Goal: Navigation & Orientation: Find specific page/section

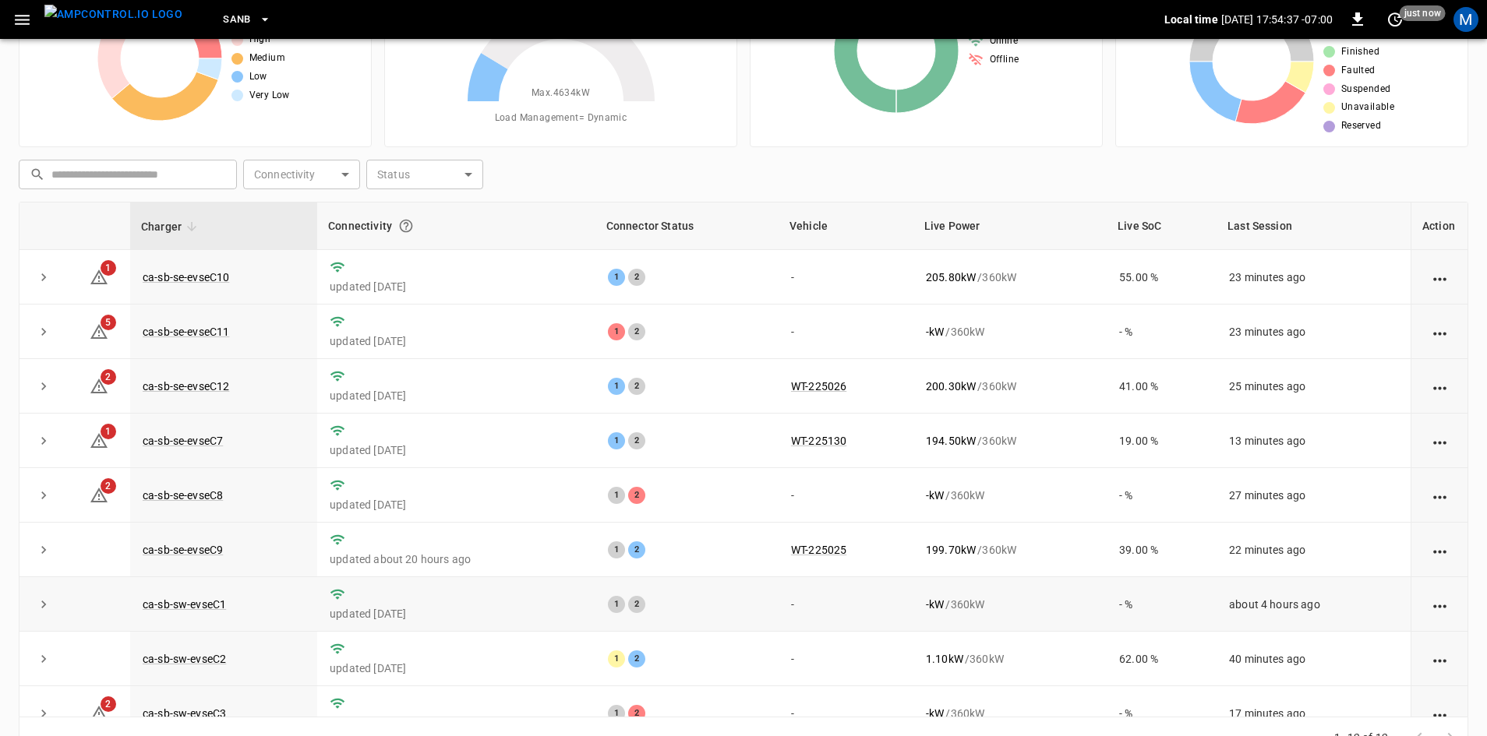
scroll to position [72, 0]
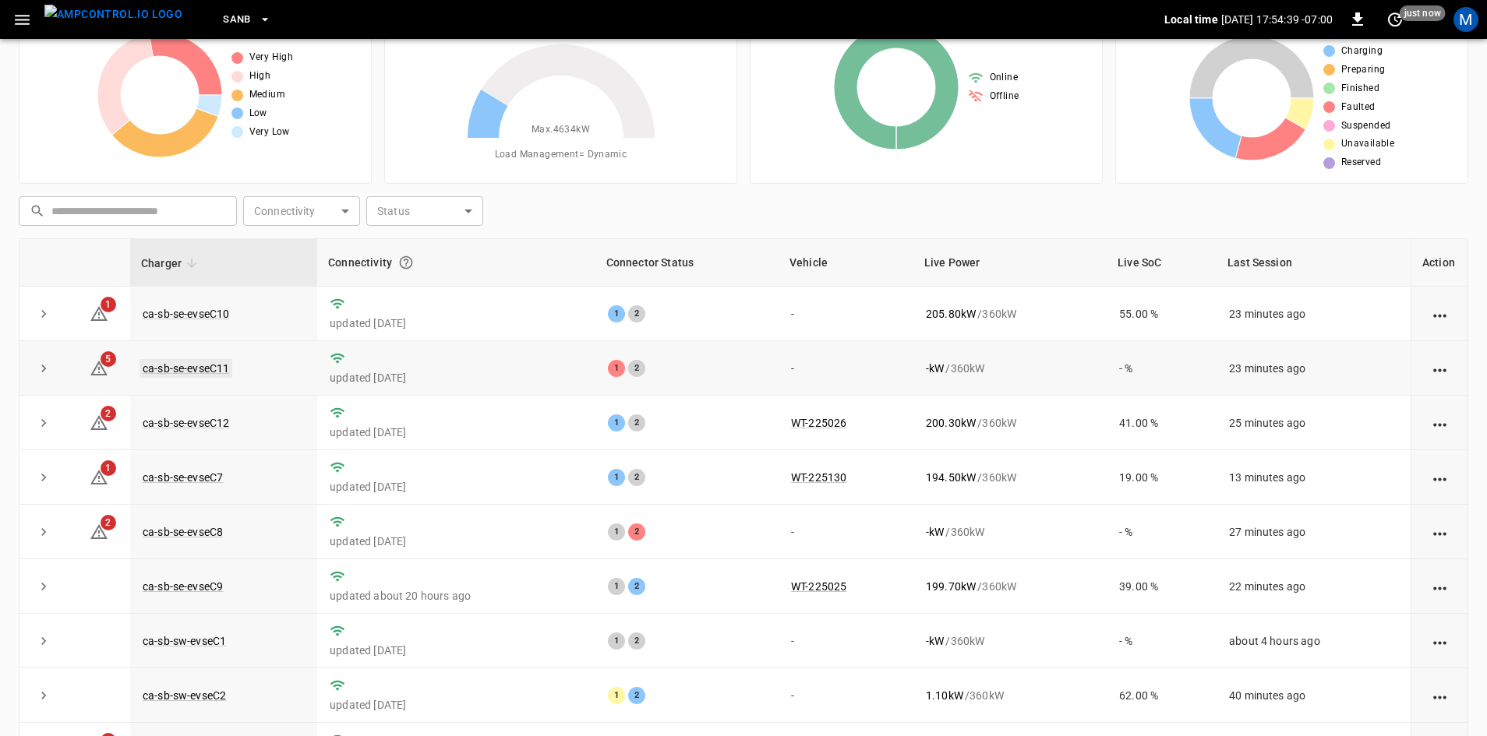
click at [210, 364] on link "ca-sb-se-evseC11" at bounding box center [185, 368] width 93 height 19
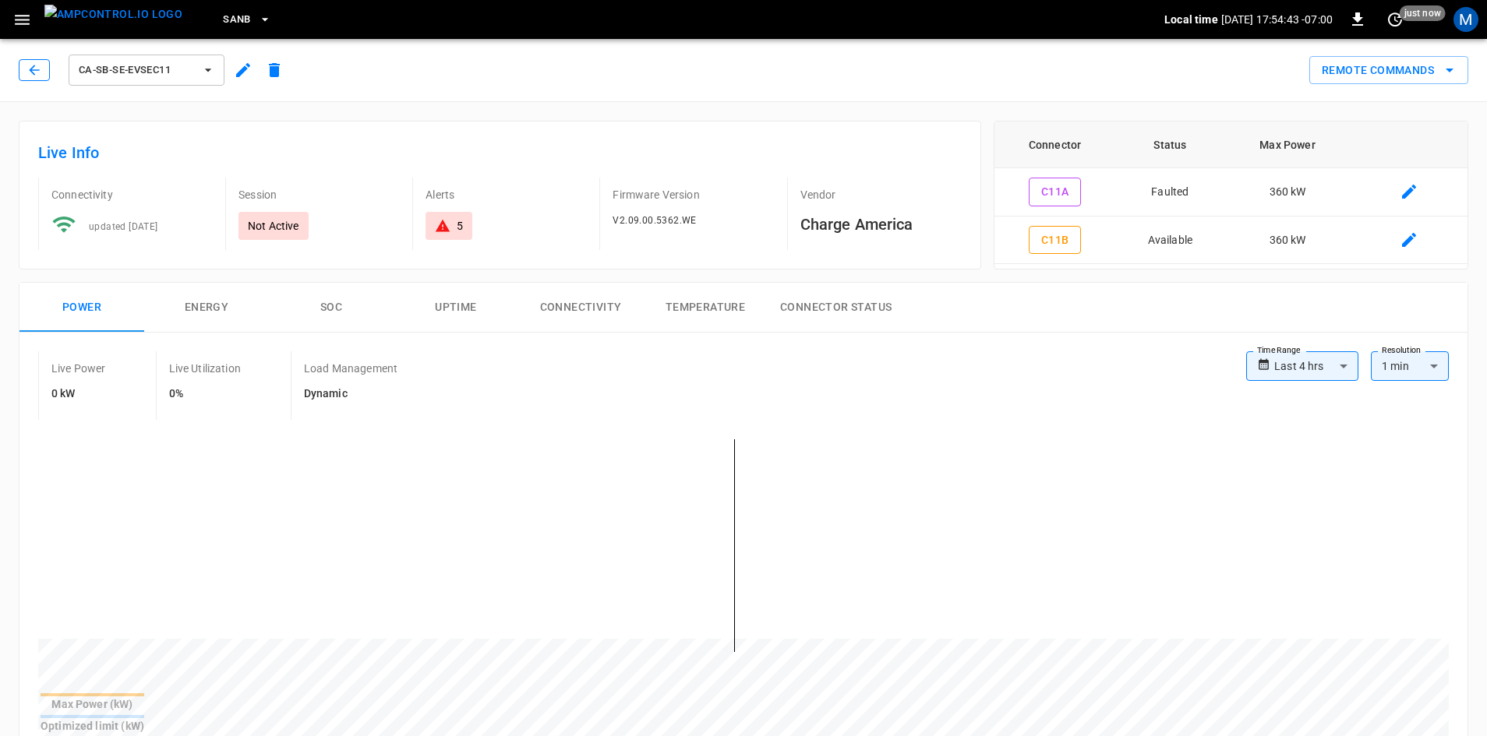
click at [48, 72] on button "button" at bounding box center [34, 70] width 31 height 22
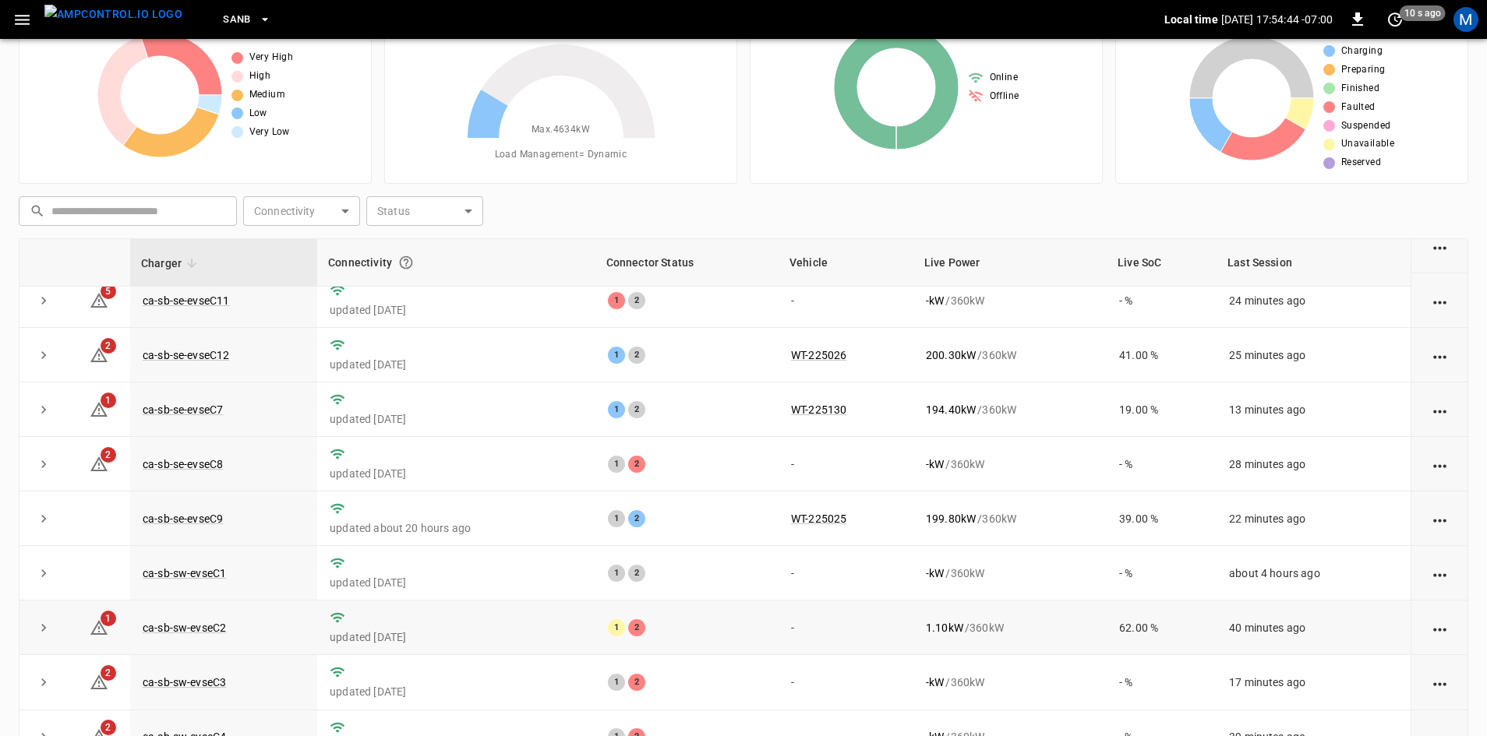
scroll to position [197, 0]
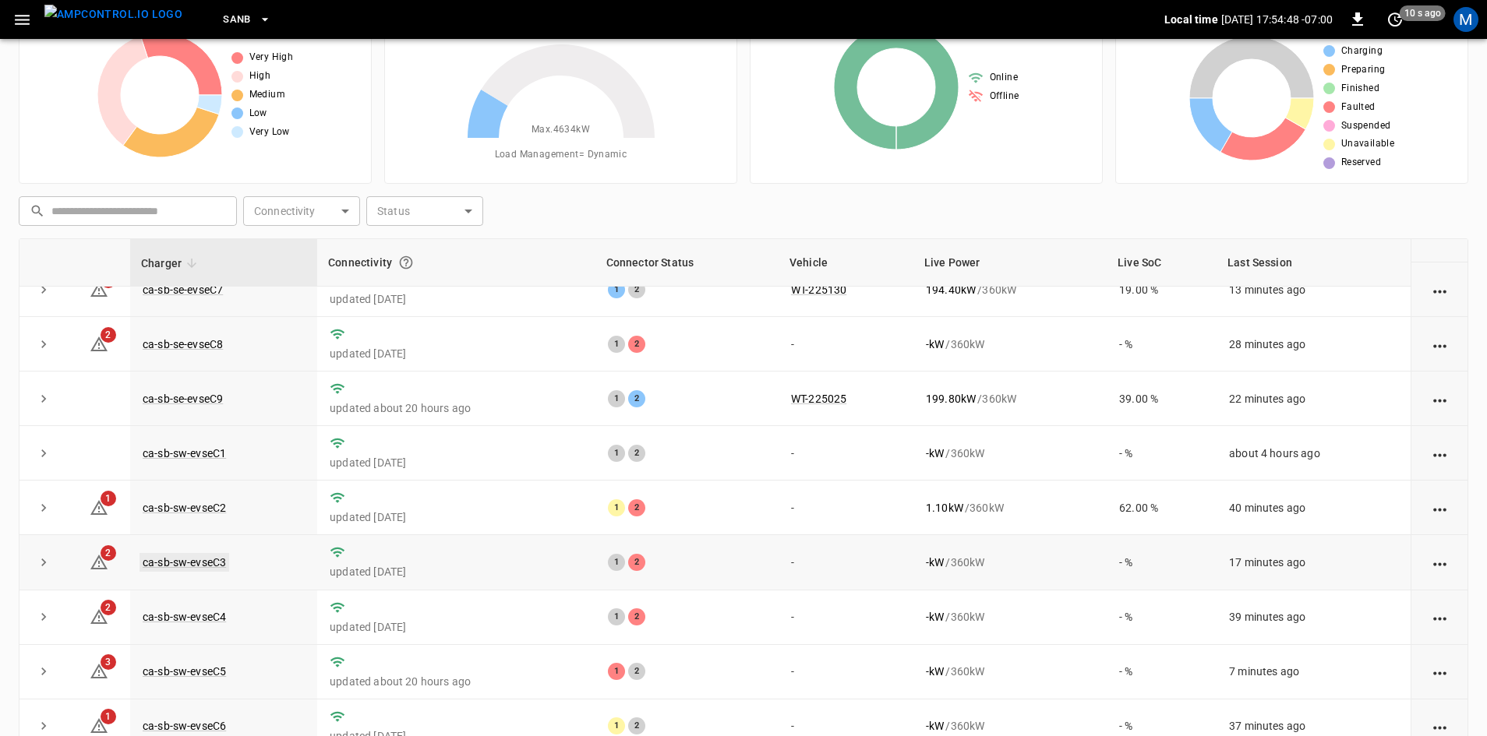
click at [184, 557] on link "ca-sb-sw-evseC3" at bounding box center [184, 562] width 90 height 19
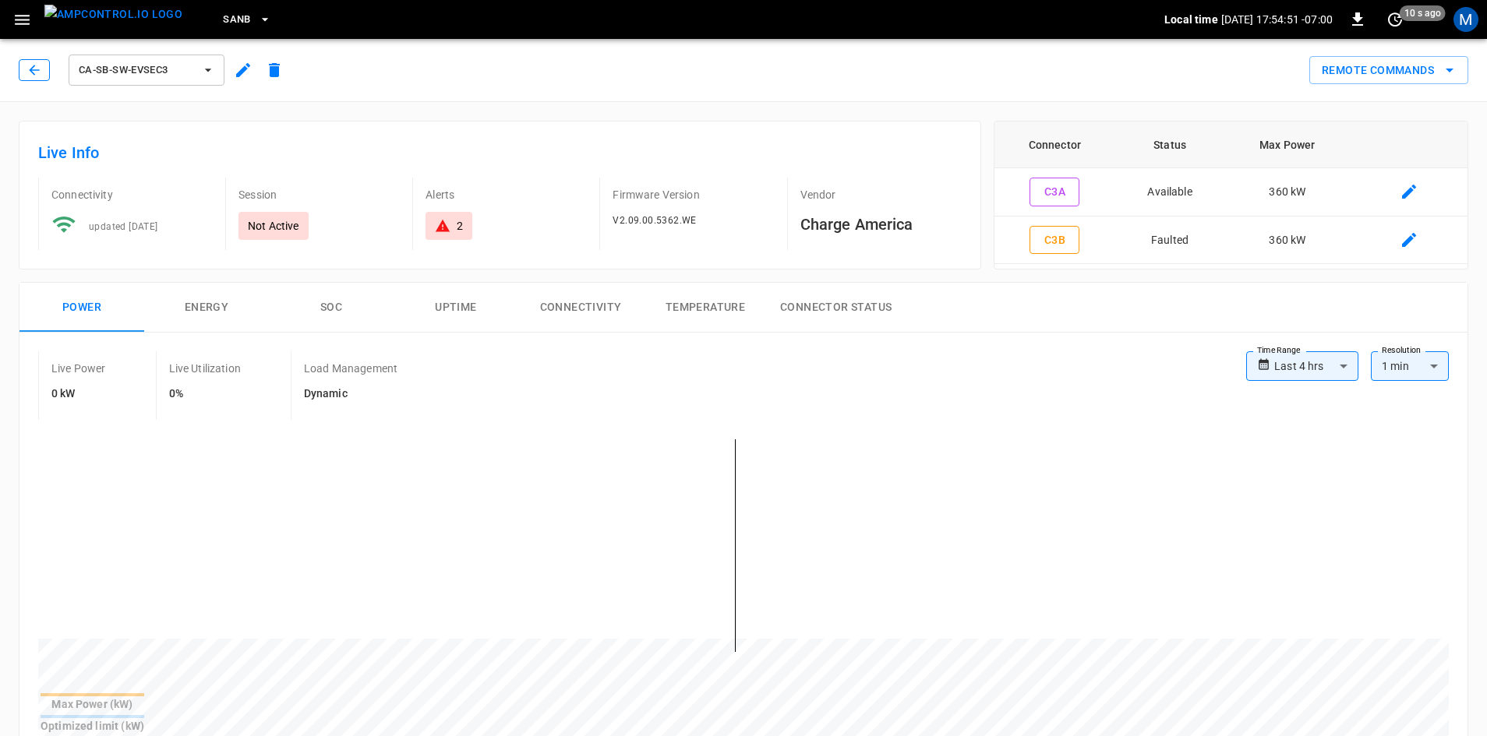
click at [23, 70] on button "button" at bounding box center [34, 70] width 31 height 22
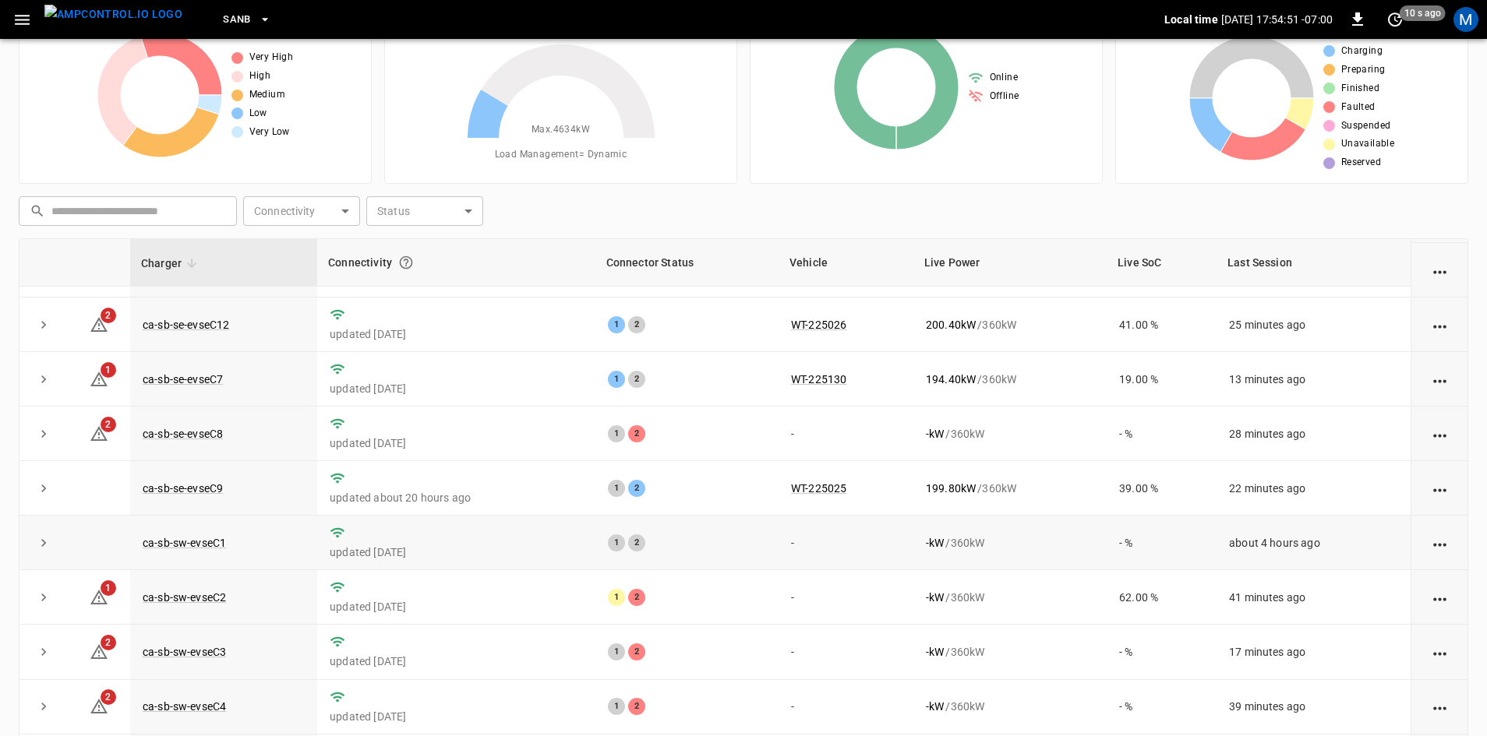
scroll to position [197, 0]
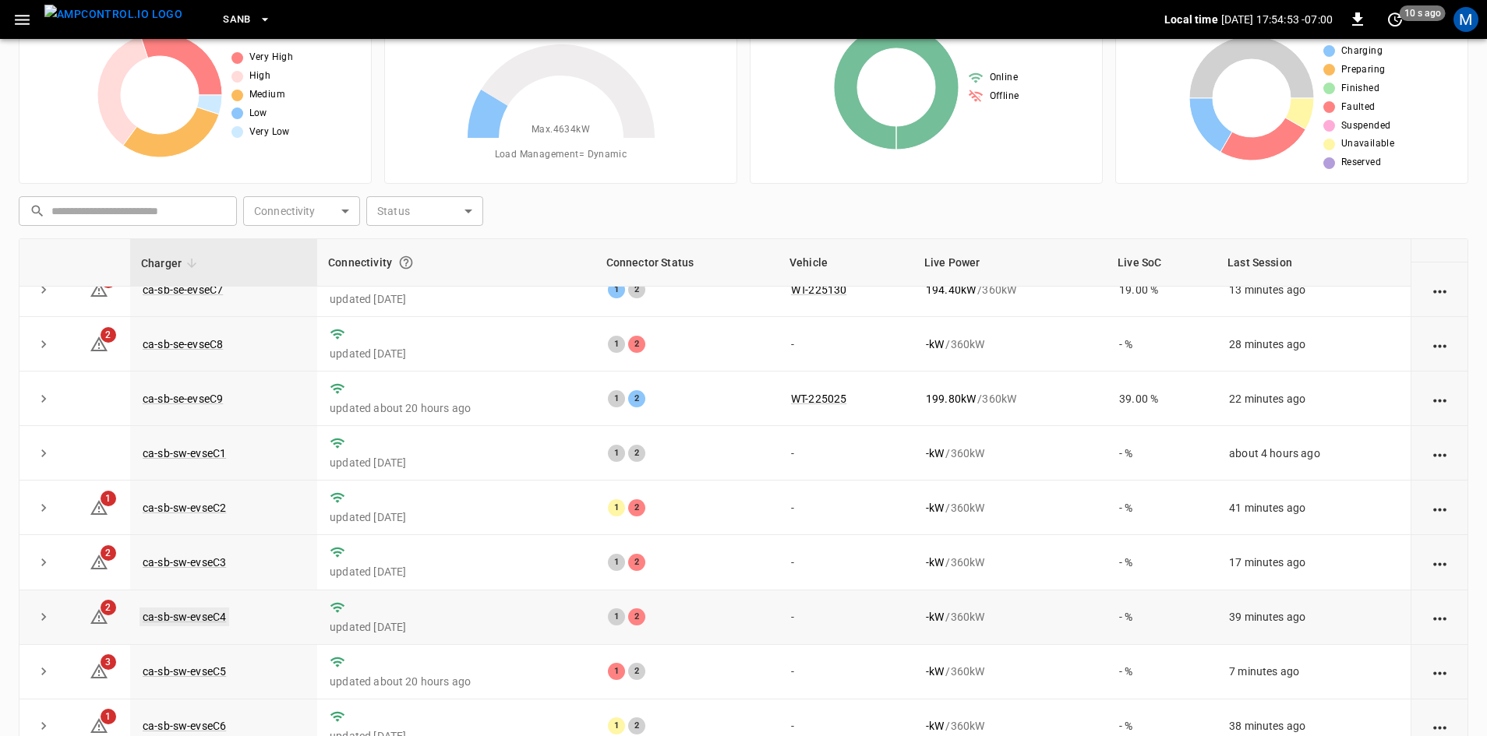
click at [186, 615] on link "ca-sb-sw-evseC4" at bounding box center [184, 617] width 90 height 19
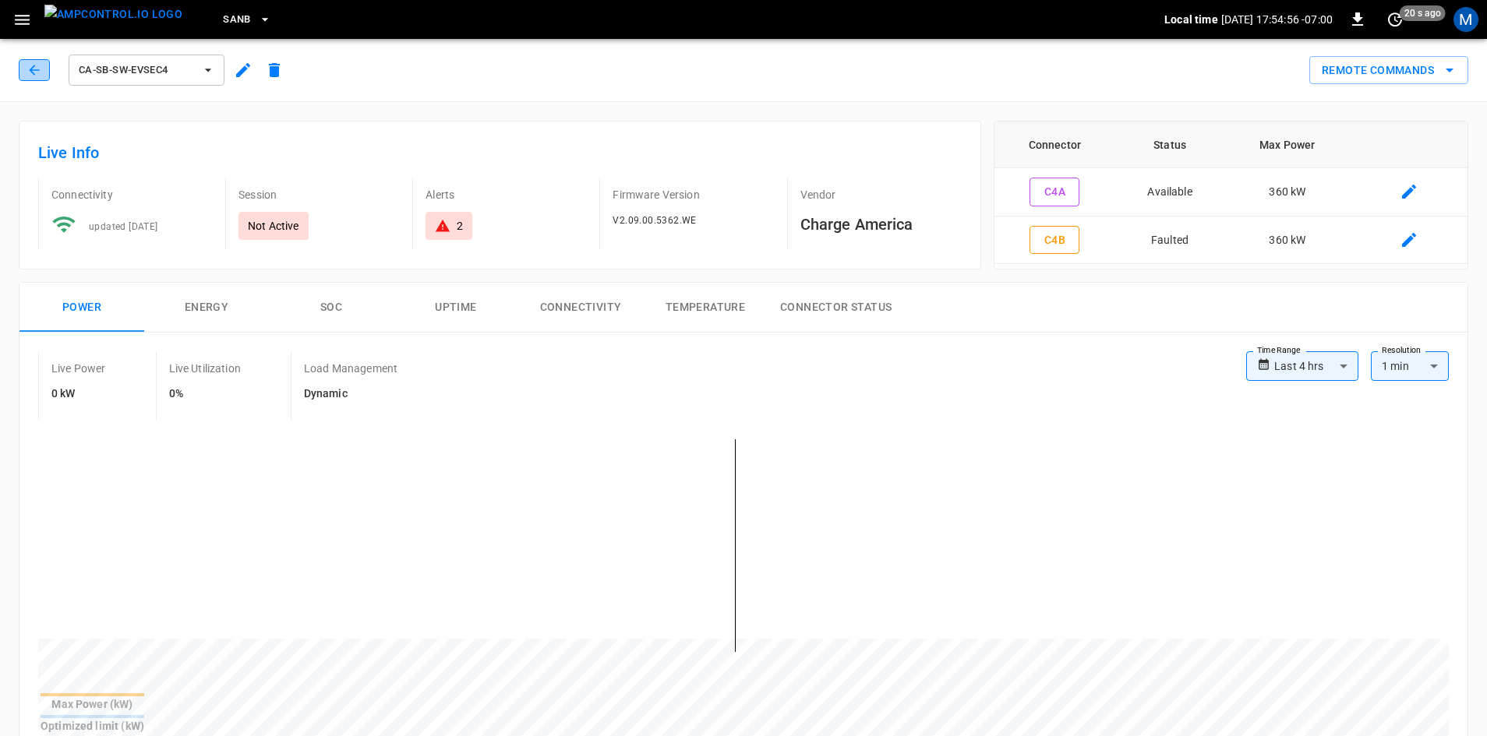
click at [31, 68] on icon "button" at bounding box center [34, 70] width 16 height 16
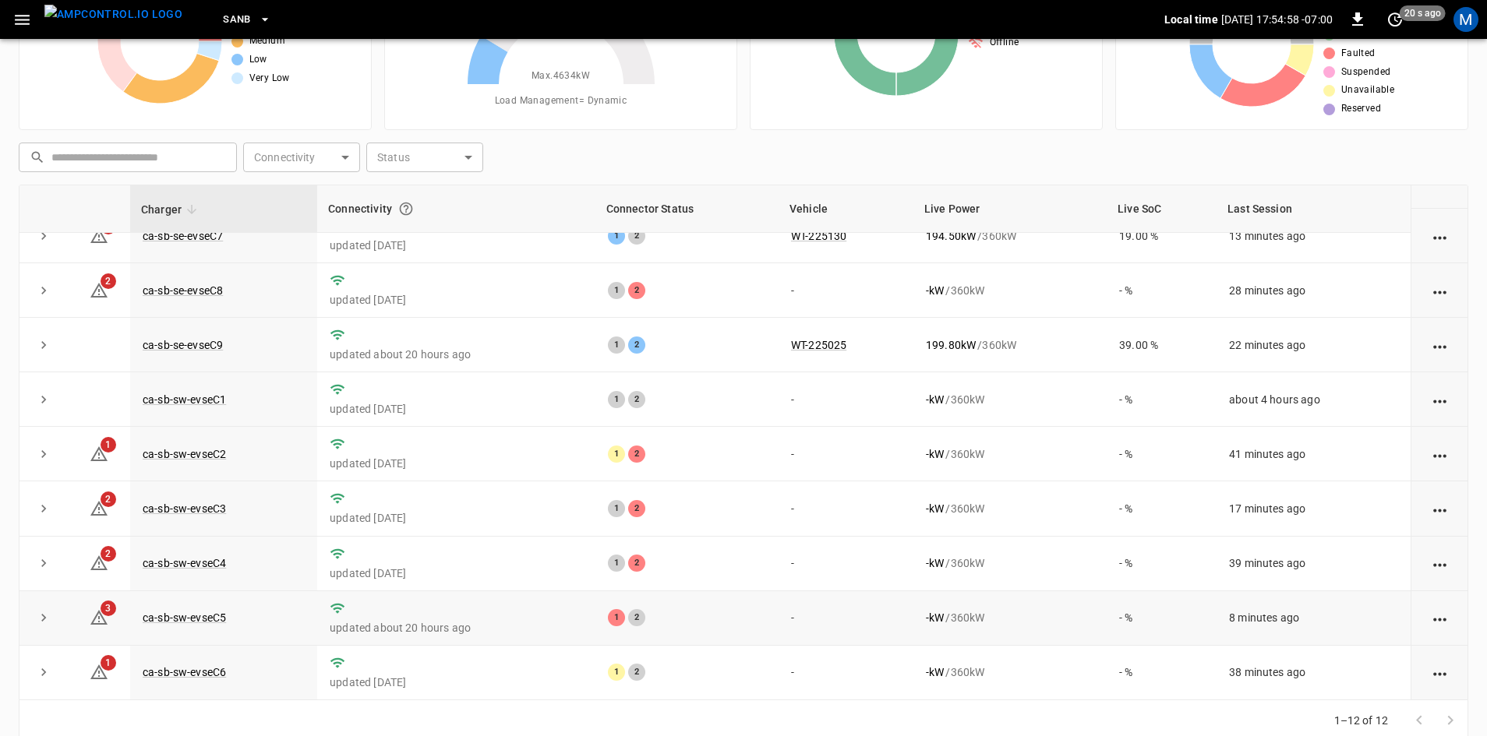
scroll to position [150, 0]
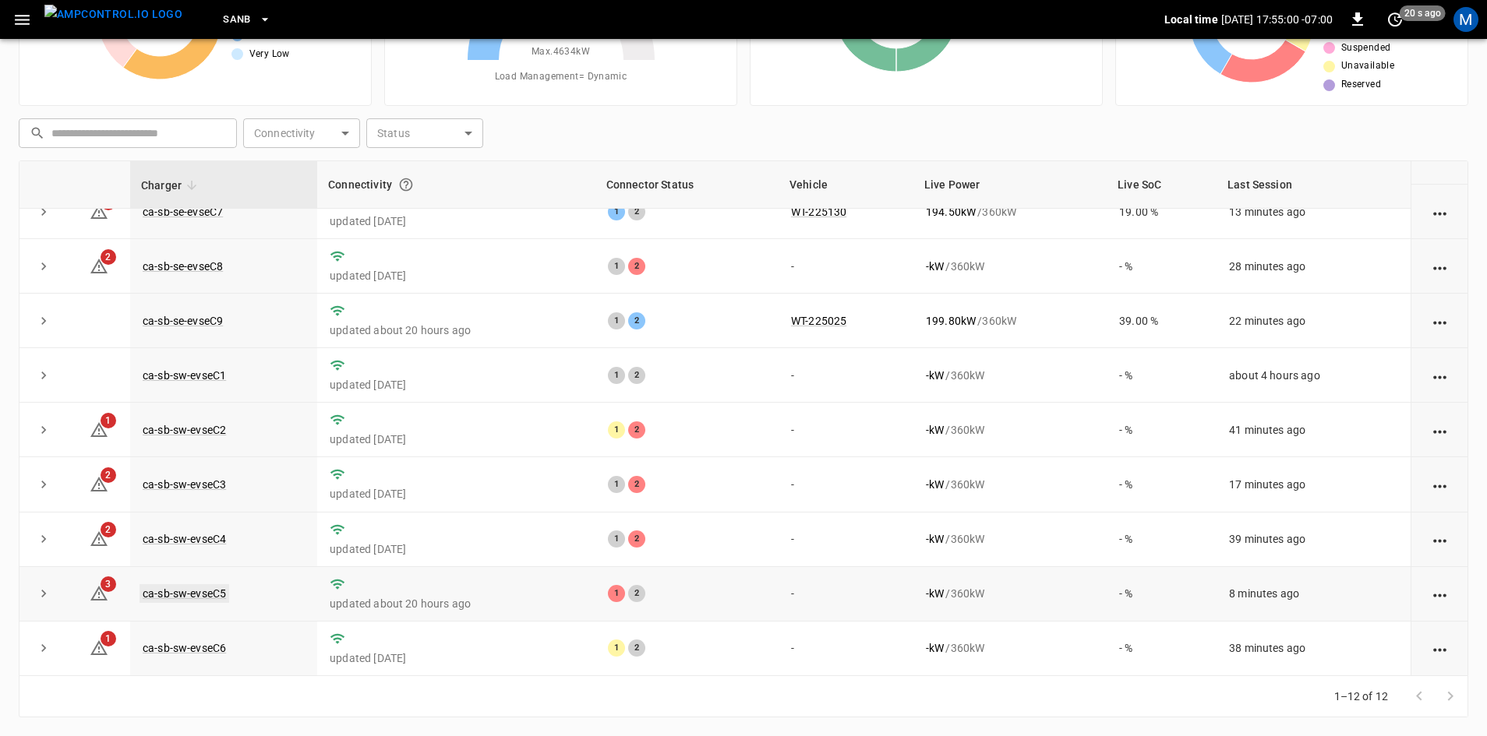
click at [212, 591] on link "ca-sb-sw-evseC5" at bounding box center [184, 593] width 90 height 19
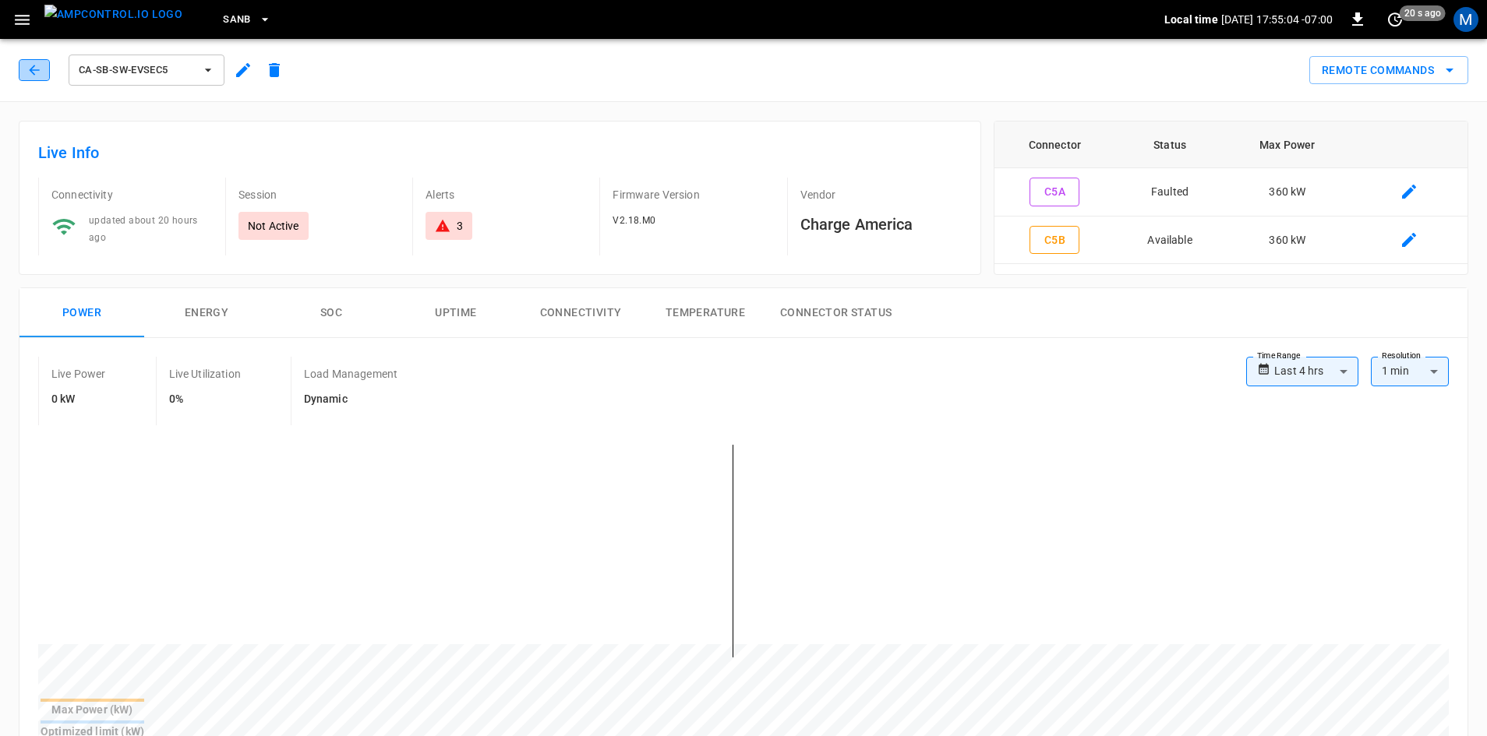
click at [38, 69] on icon "button" at bounding box center [34, 70] width 16 height 16
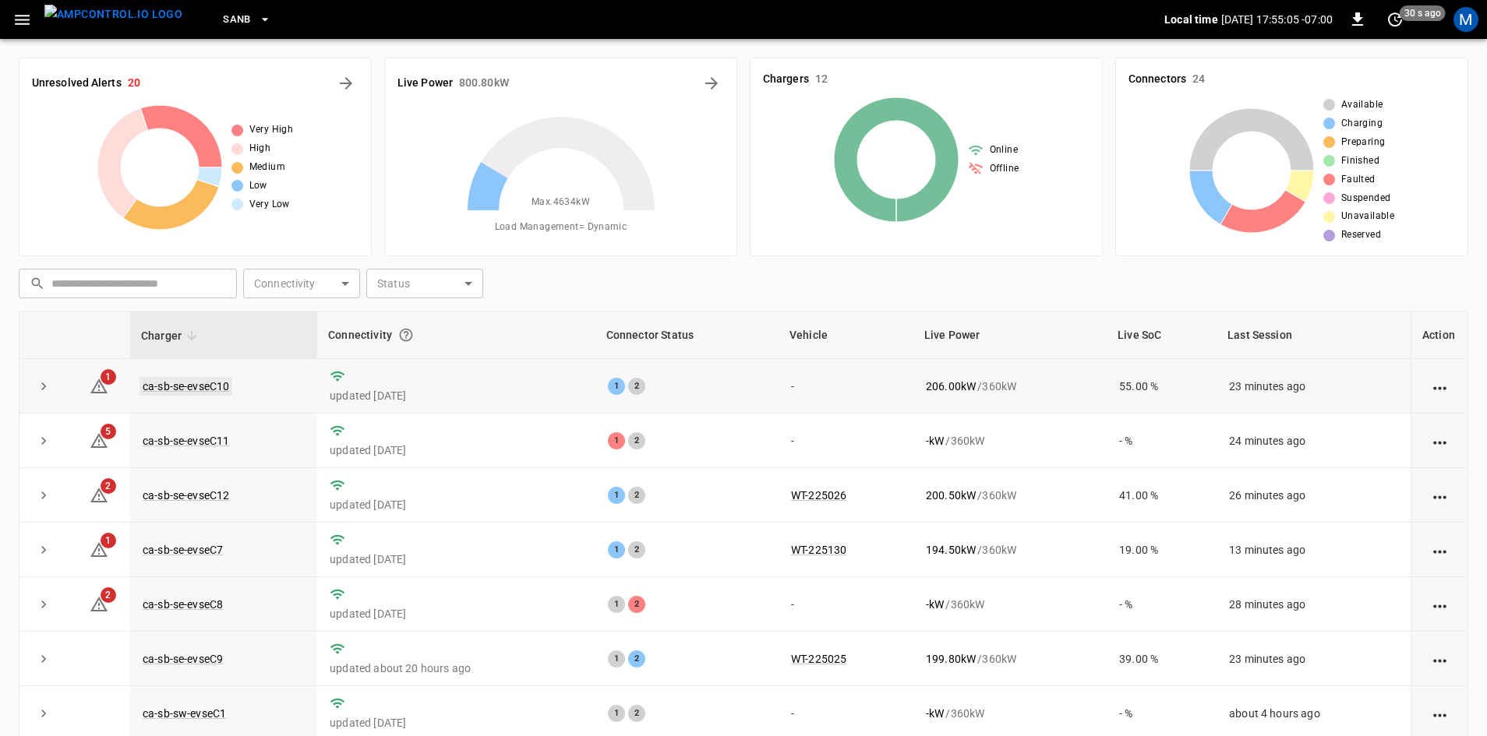
click at [210, 387] on link "ca-sb-se-evseC10" at bounding box center [185, 386] width 93 height 19
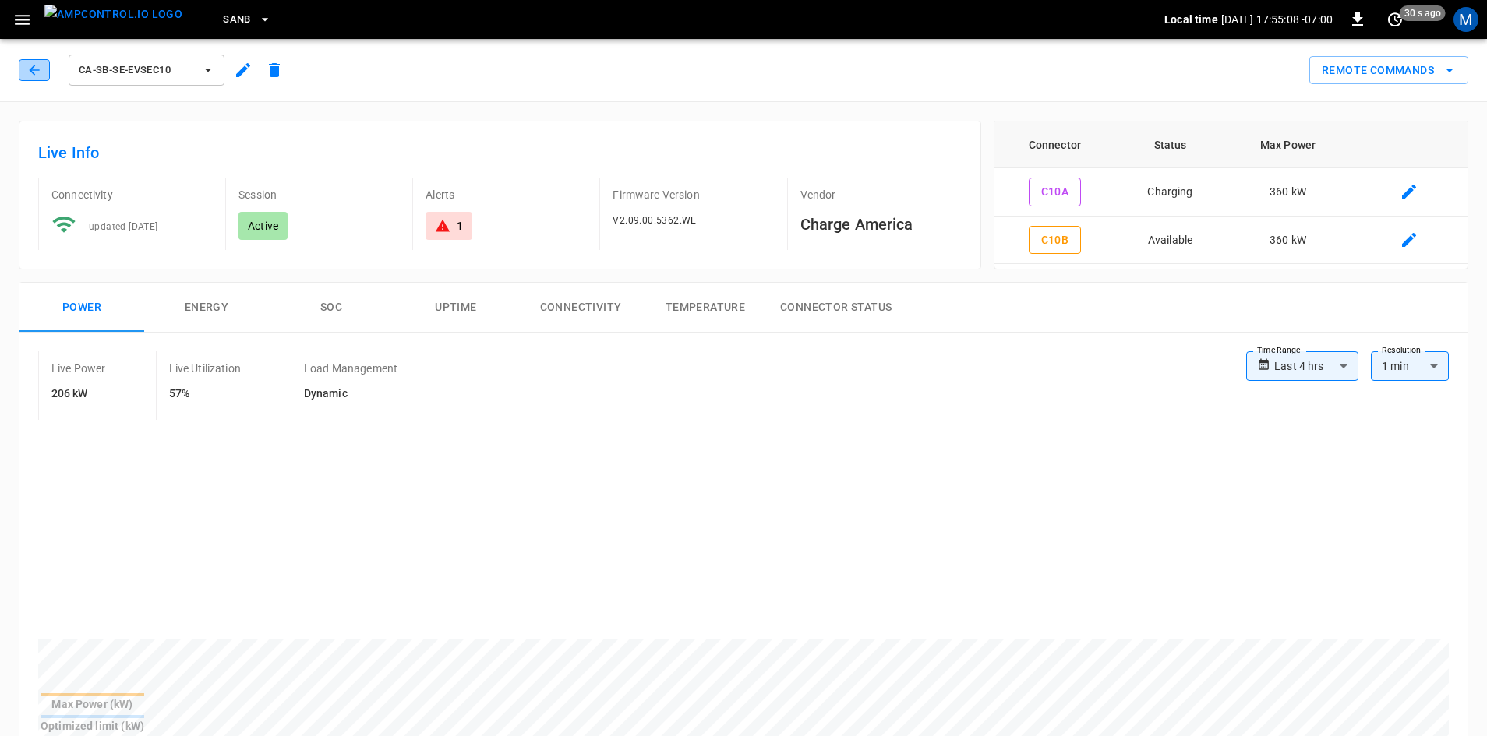
click at [42, 73] on button "button" at bounding box center [34, 70] width 31 height 22
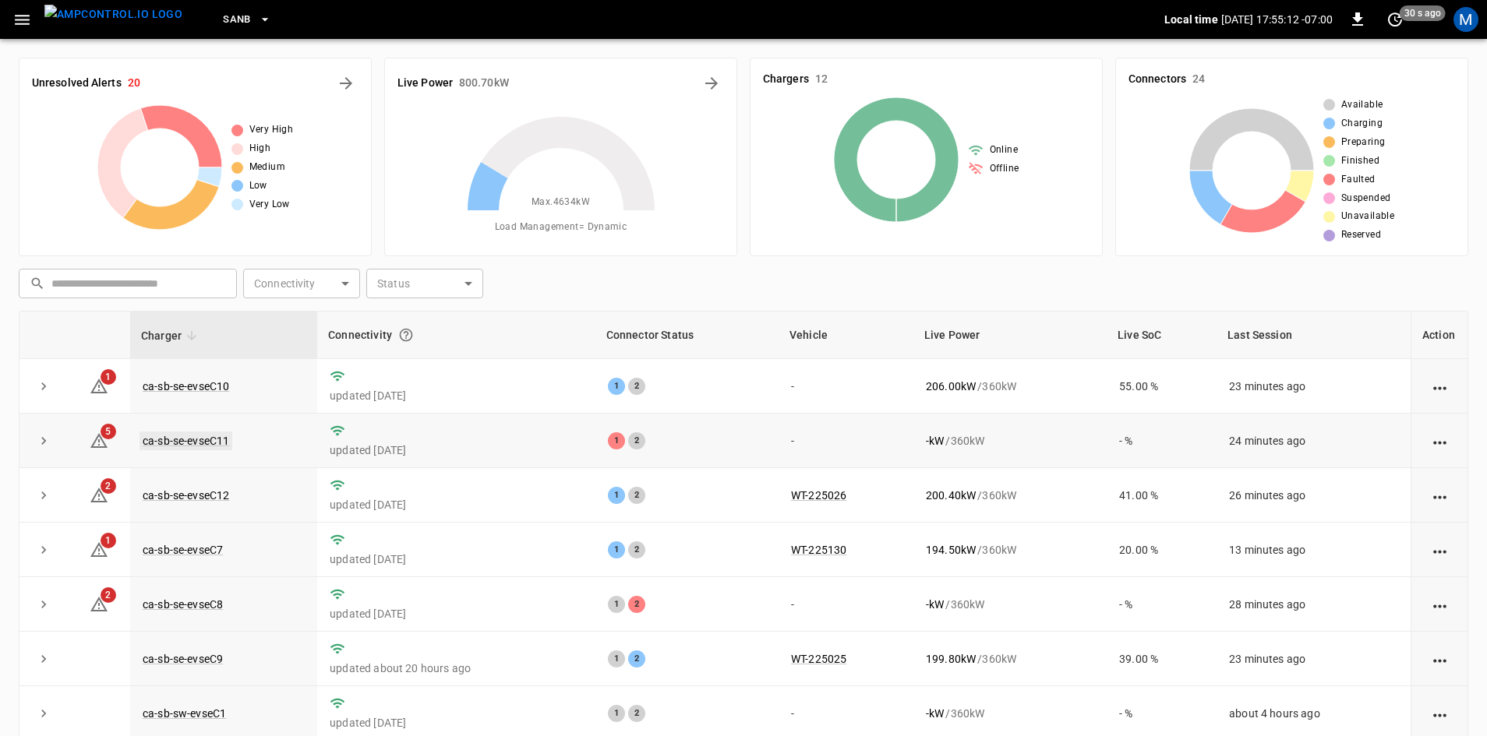
click at [224, 440] on link "ca-sb-se-evseC11" at bounding box center [185, 441] width 93 height 19
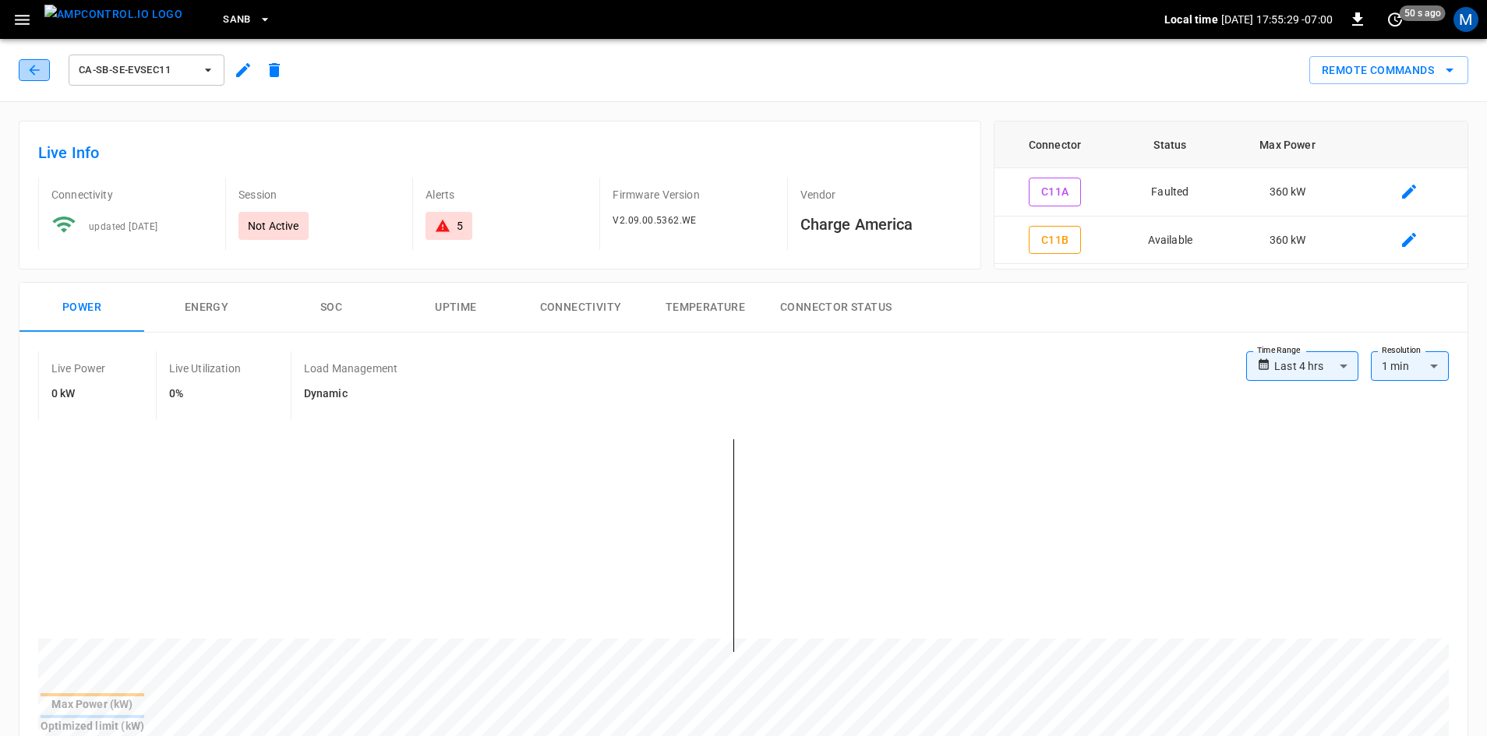
click at [23, 79] on button "button" at bounding box center [34, 70] width 31 height 22
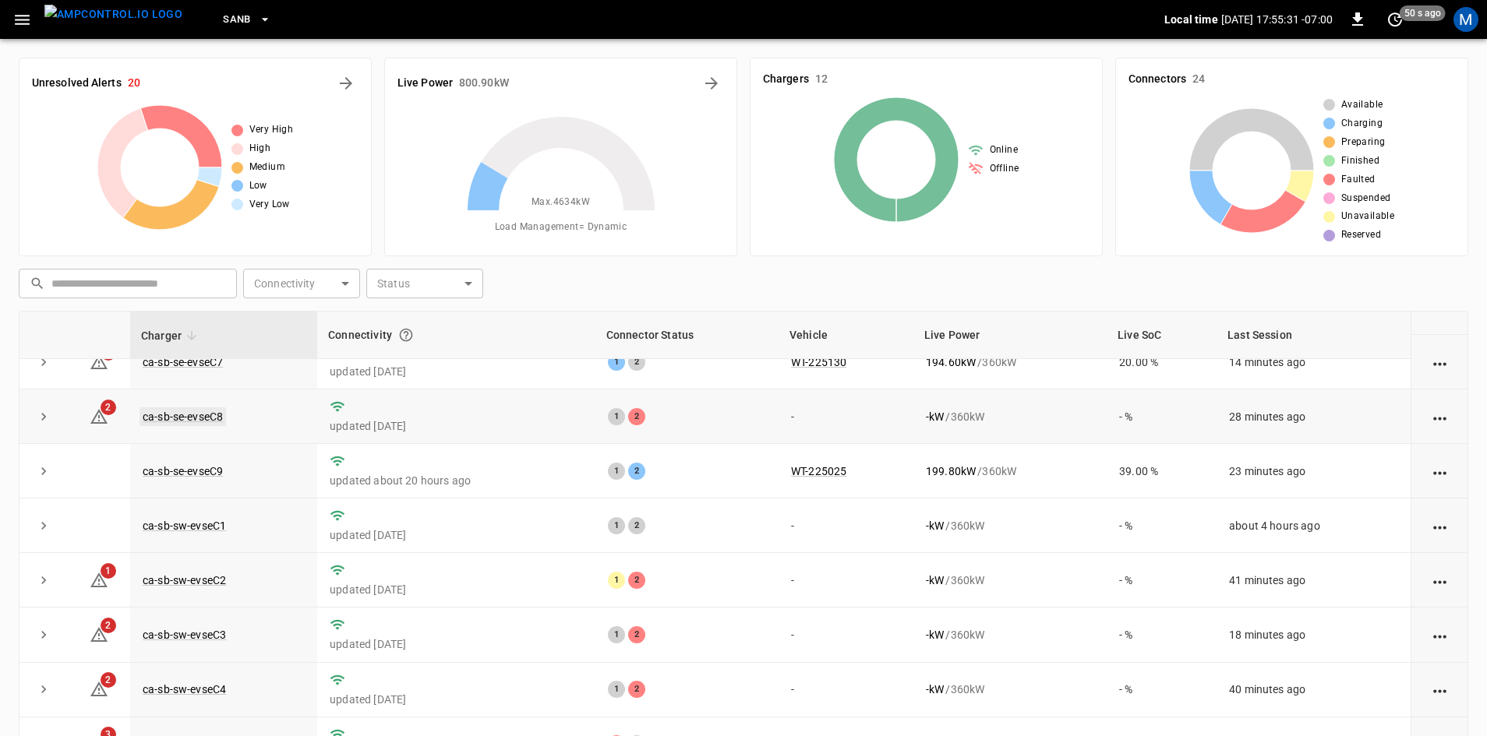
click at [216, 411] on link "ca-sb-se-evseC8" at bounding box center [182, 417] width 86 height 19
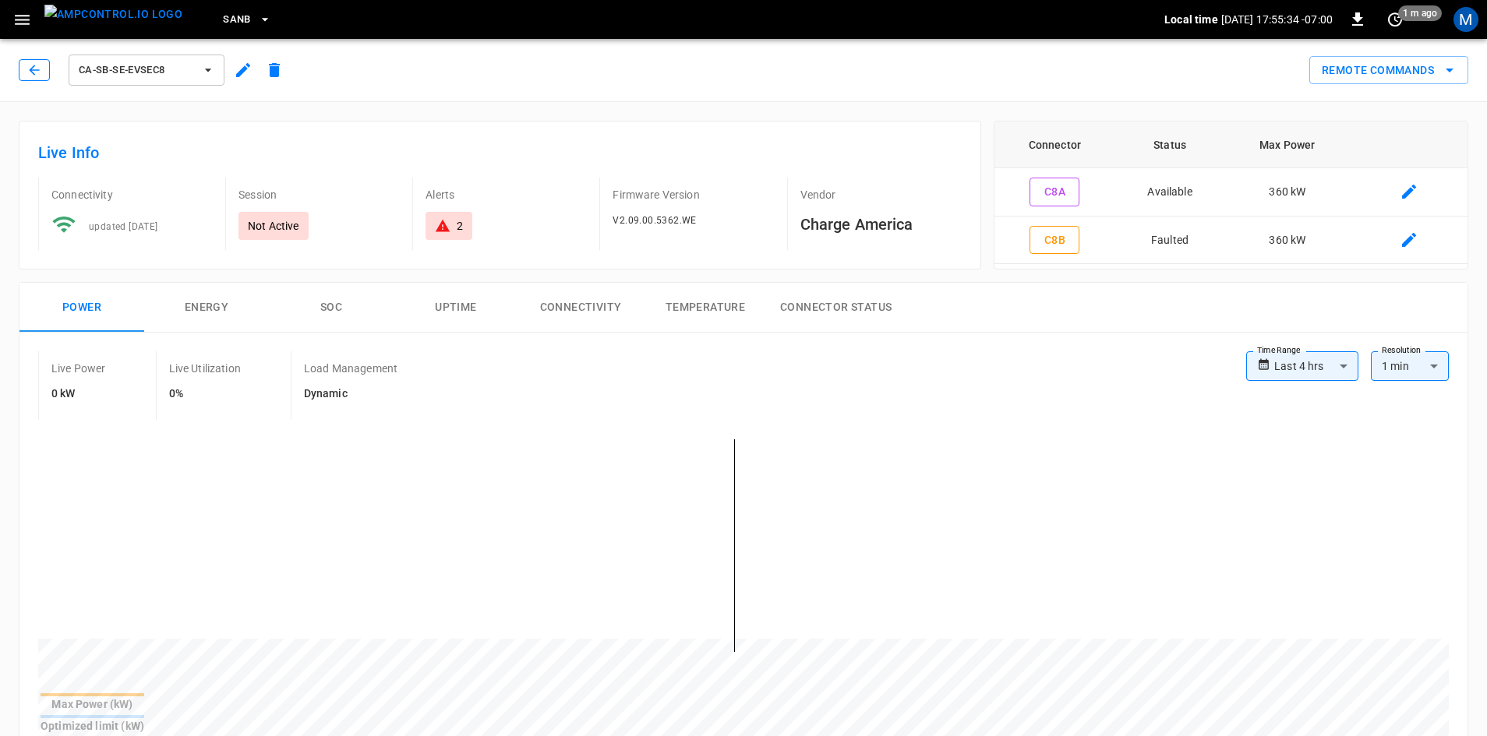
click at [41, 73] on icon "button" at bounding box center [34, 70] width 16 height 16
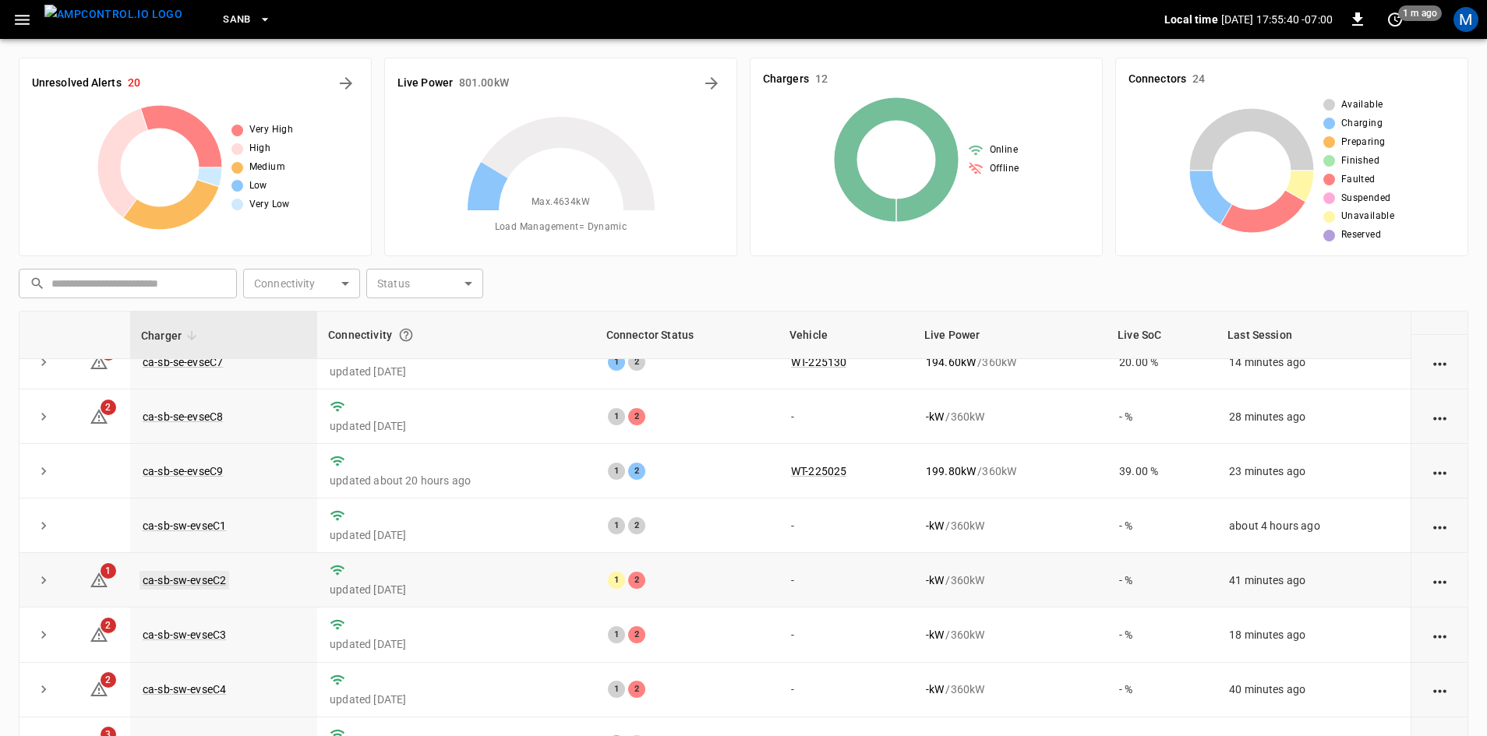
click at [197, 573] on link "ca-sb-sw-evseC2" at bounding box center [184, 580] width 90 height 19
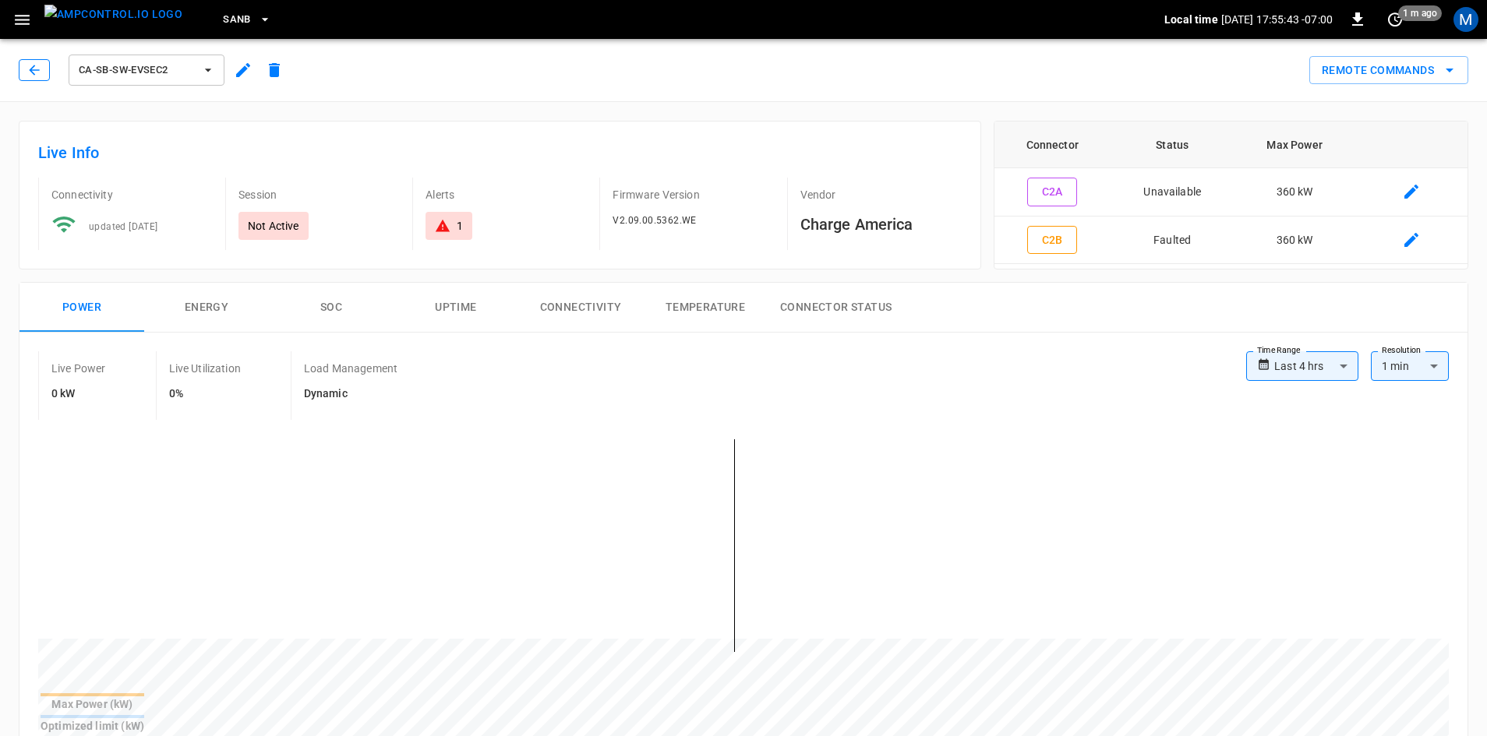
click at [39, 76] on icon "button" at bounding box center [34, 70] width 16 height 16
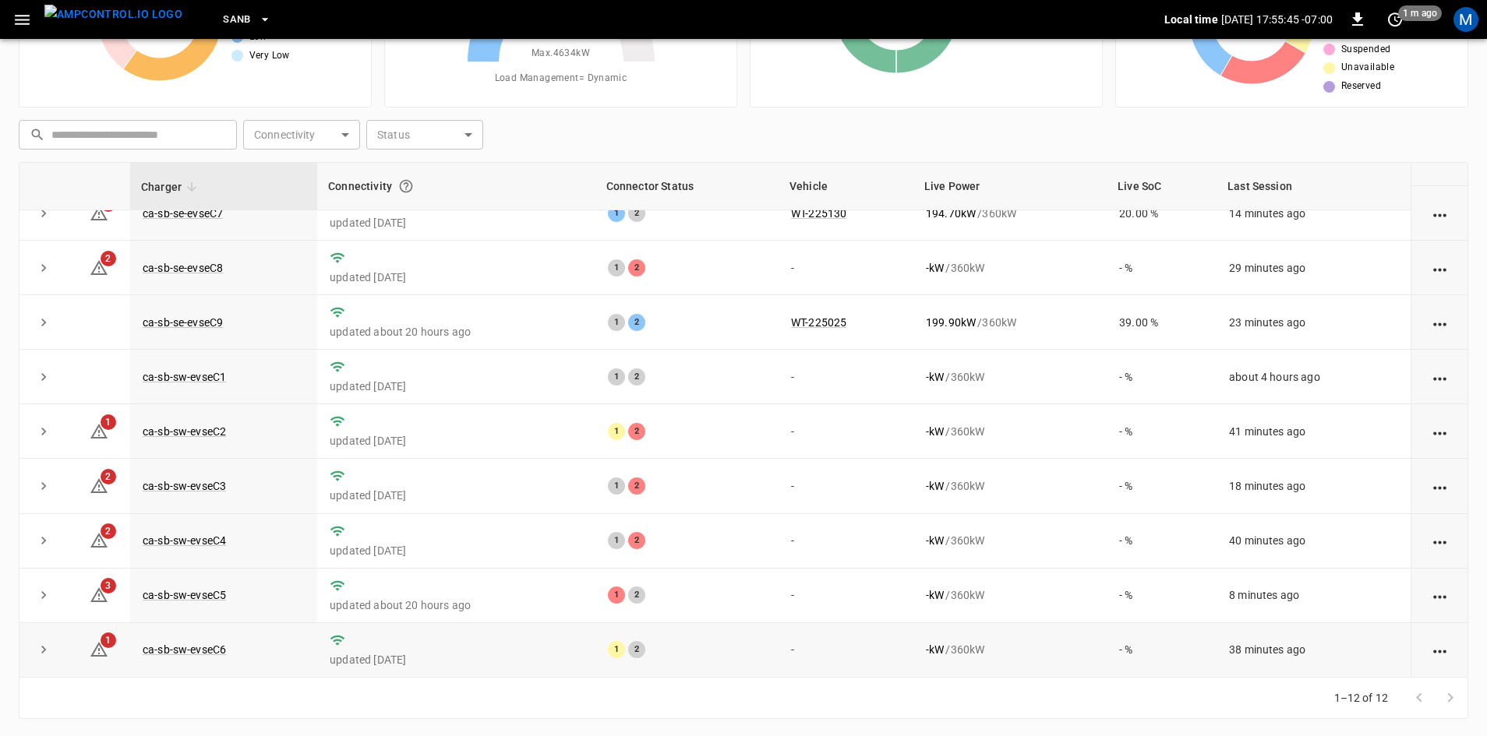
scroll to position [150, 0]
click at [217, 538] on link "ca-sb-sw-evseC4" at bounding box center [184, 539] width 90 height 19
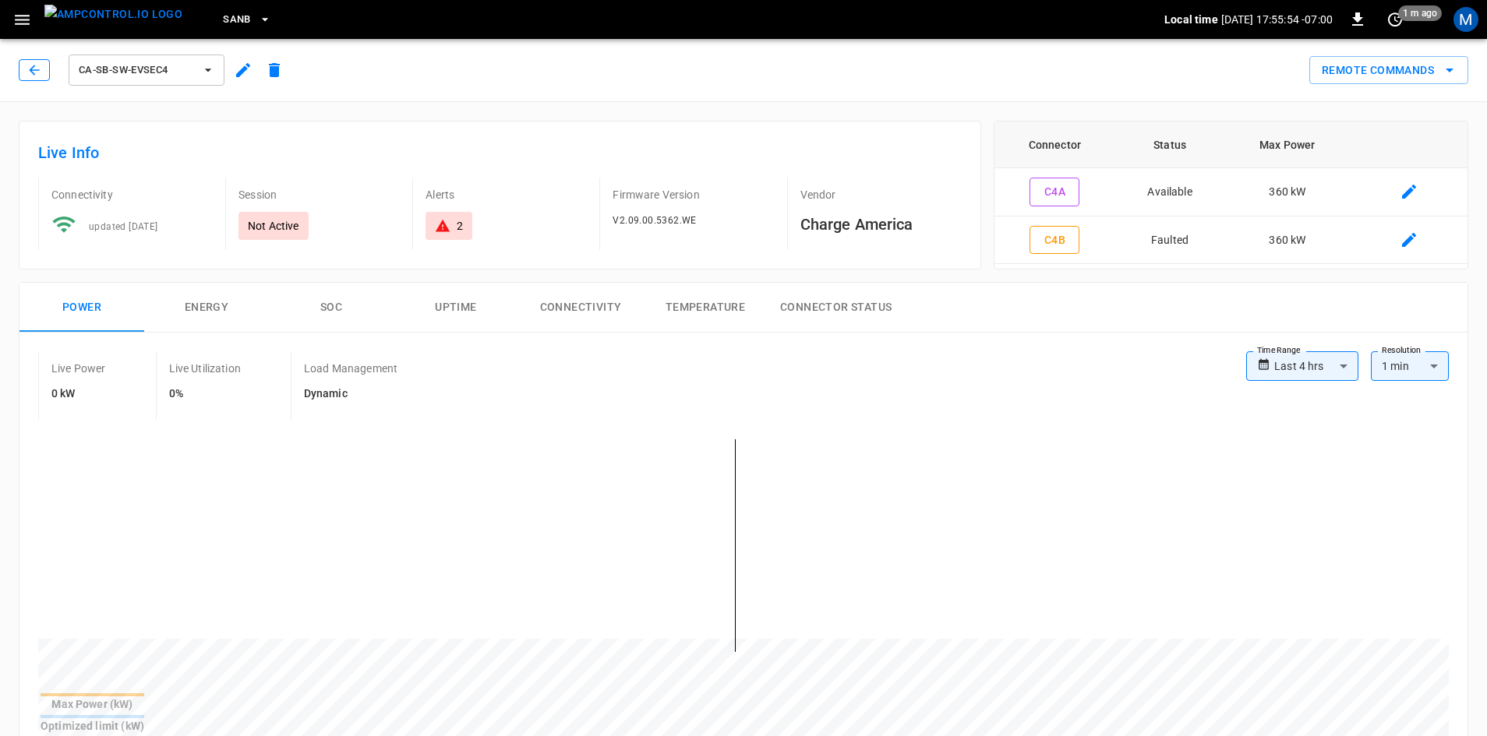
click at [31, 73] on icon "button" at bounding box center [34, 70] width 16 height 16
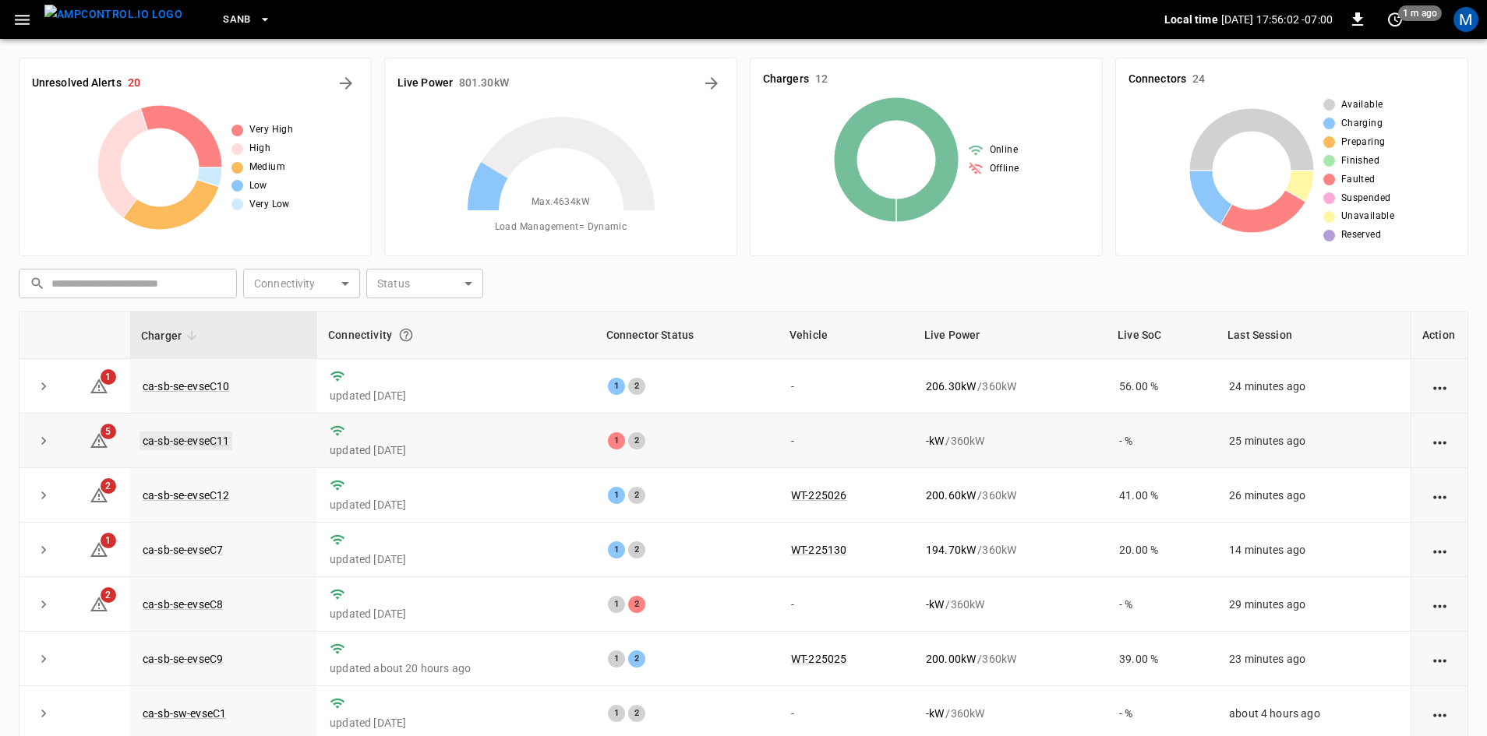
click at [187, 434] on link "ca-sb-se-evseC11" at bounding box center [185, 441] width 93 height 19
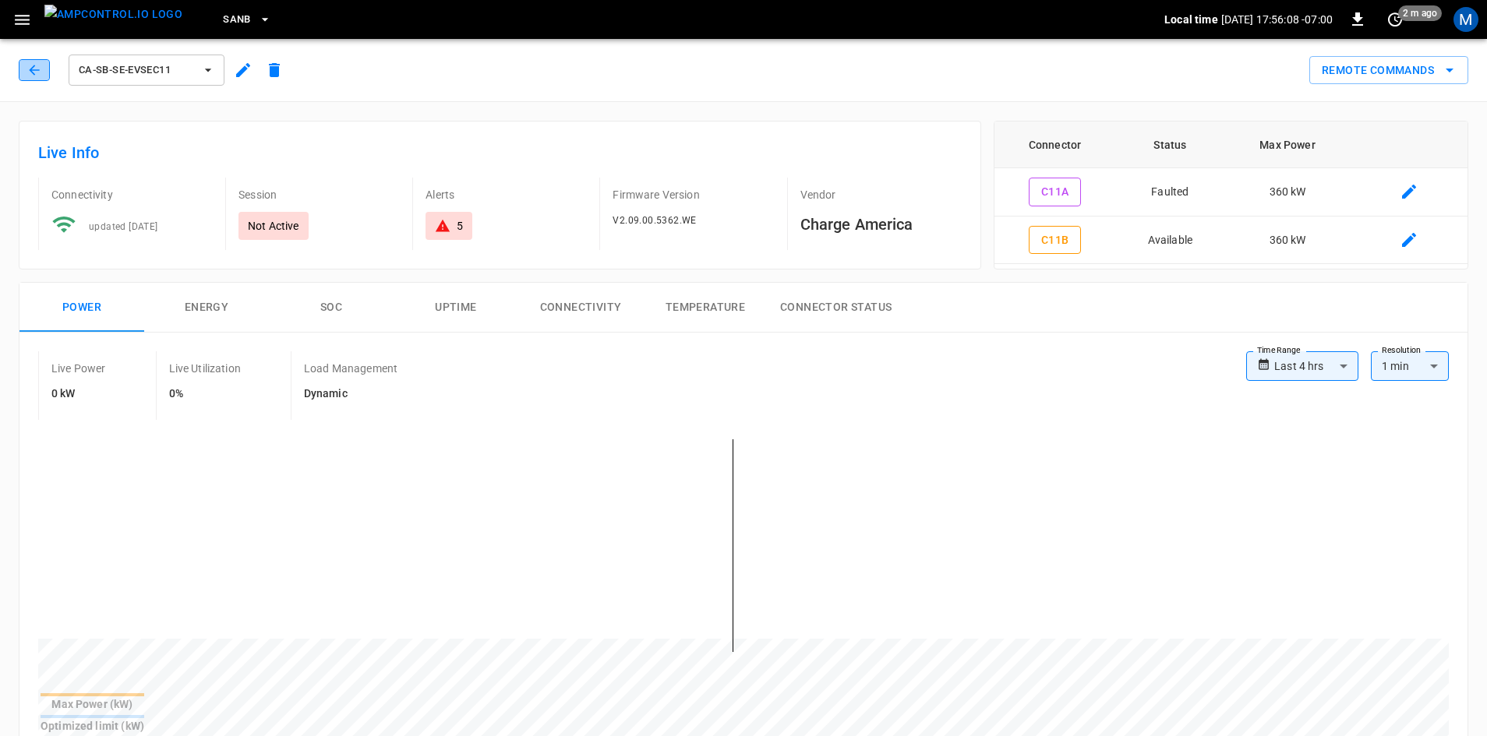
click at [34, 63] on icon "button" at bounding box center [34, 70] width 16 height 16
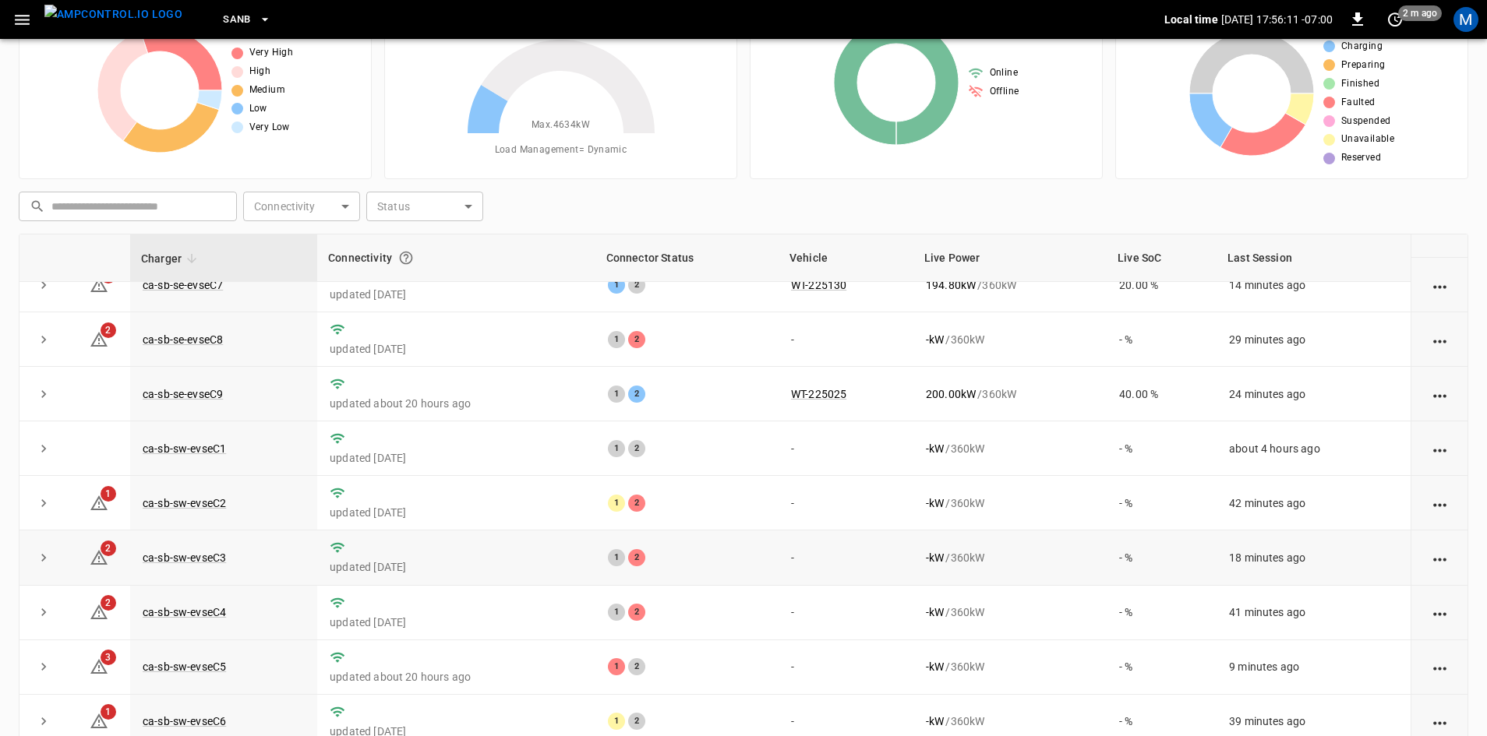
scroll to position [150, 0]
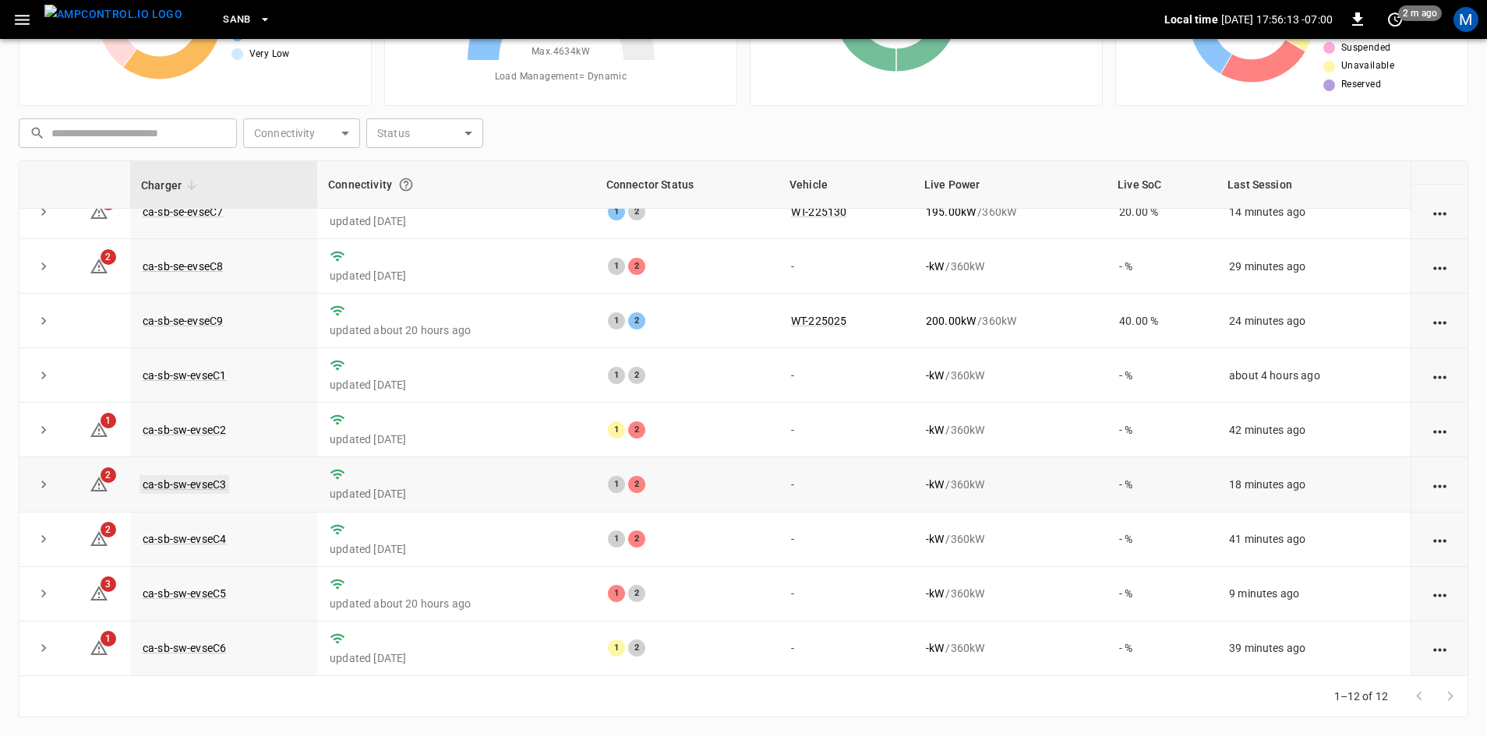
click at [189, 475] on link "ca-sb-sw-evseC3" at bounding box center [184, 484] width 90 height 19
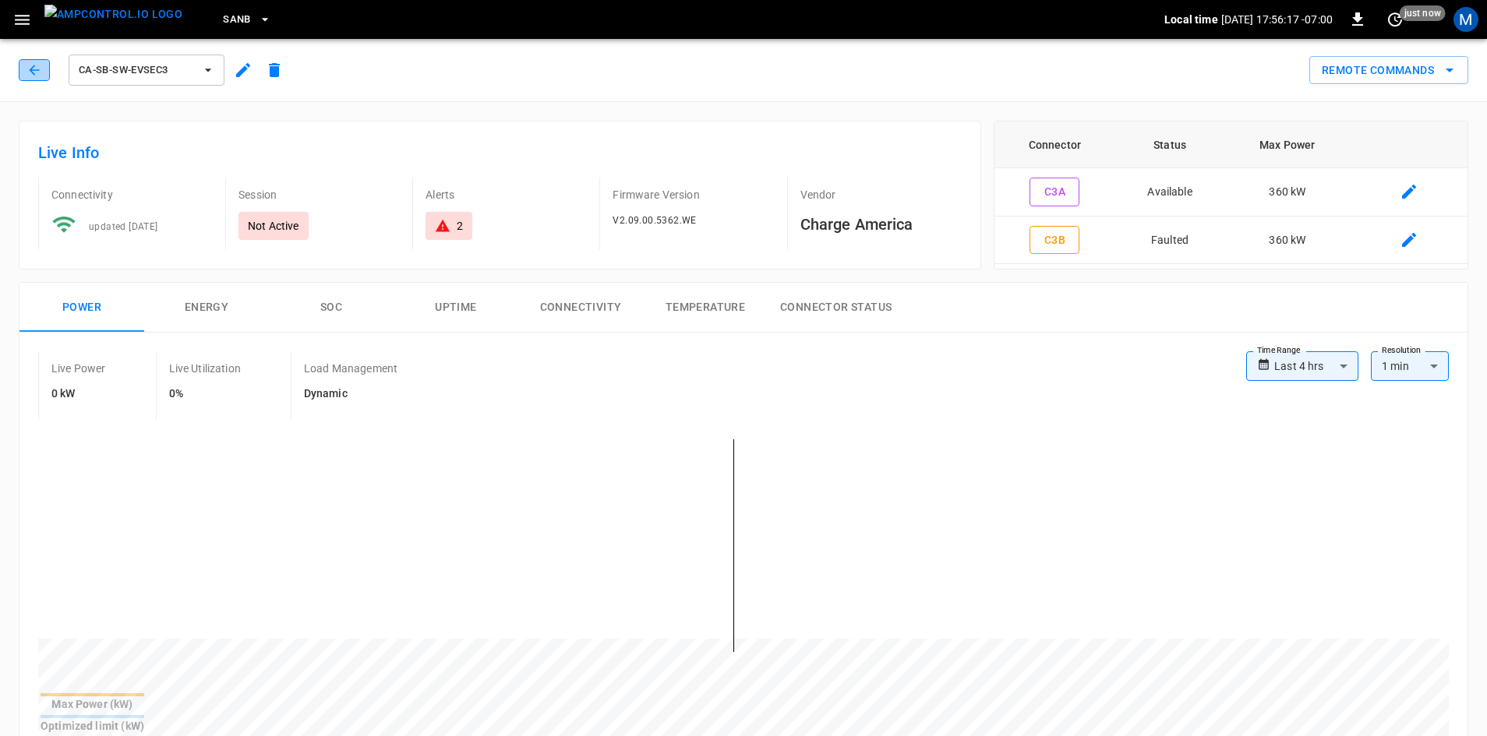
click at [29, 68] on icon "button" at bounding box center [34, 70] width 16 height 16
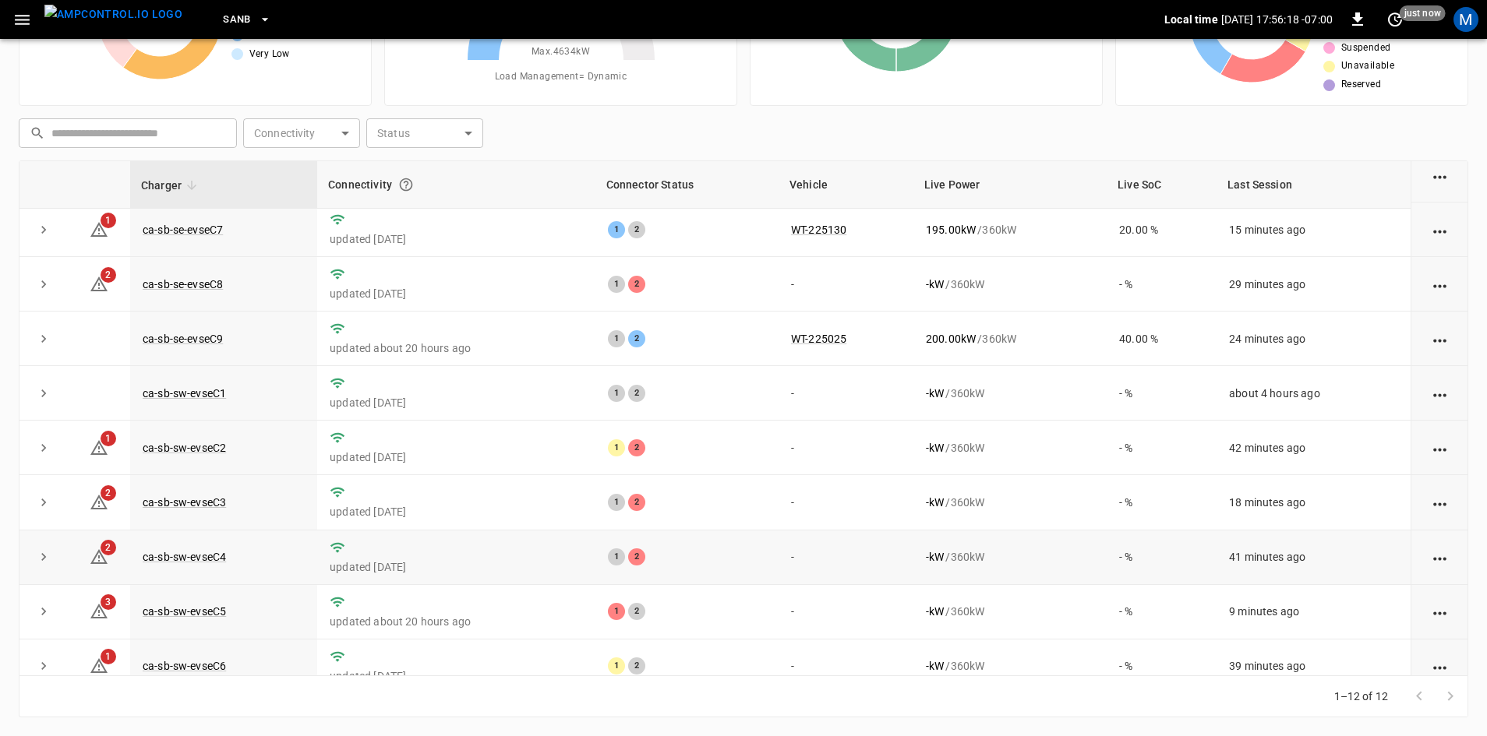
scroll to position [197, 0]
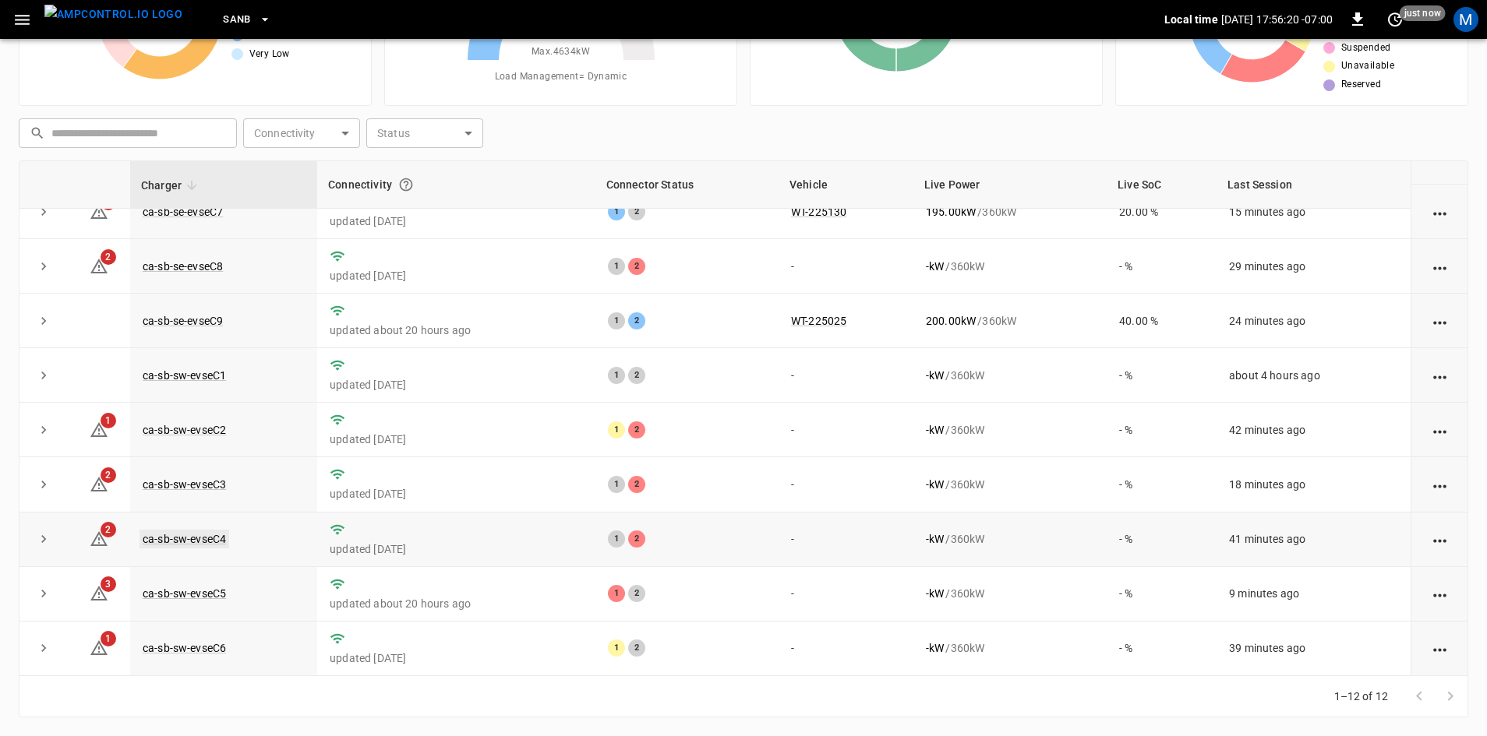
click at [212, 530] on link "ca-sb-sw-evseC4" at bounding box center [184, 539] width 90 height 19
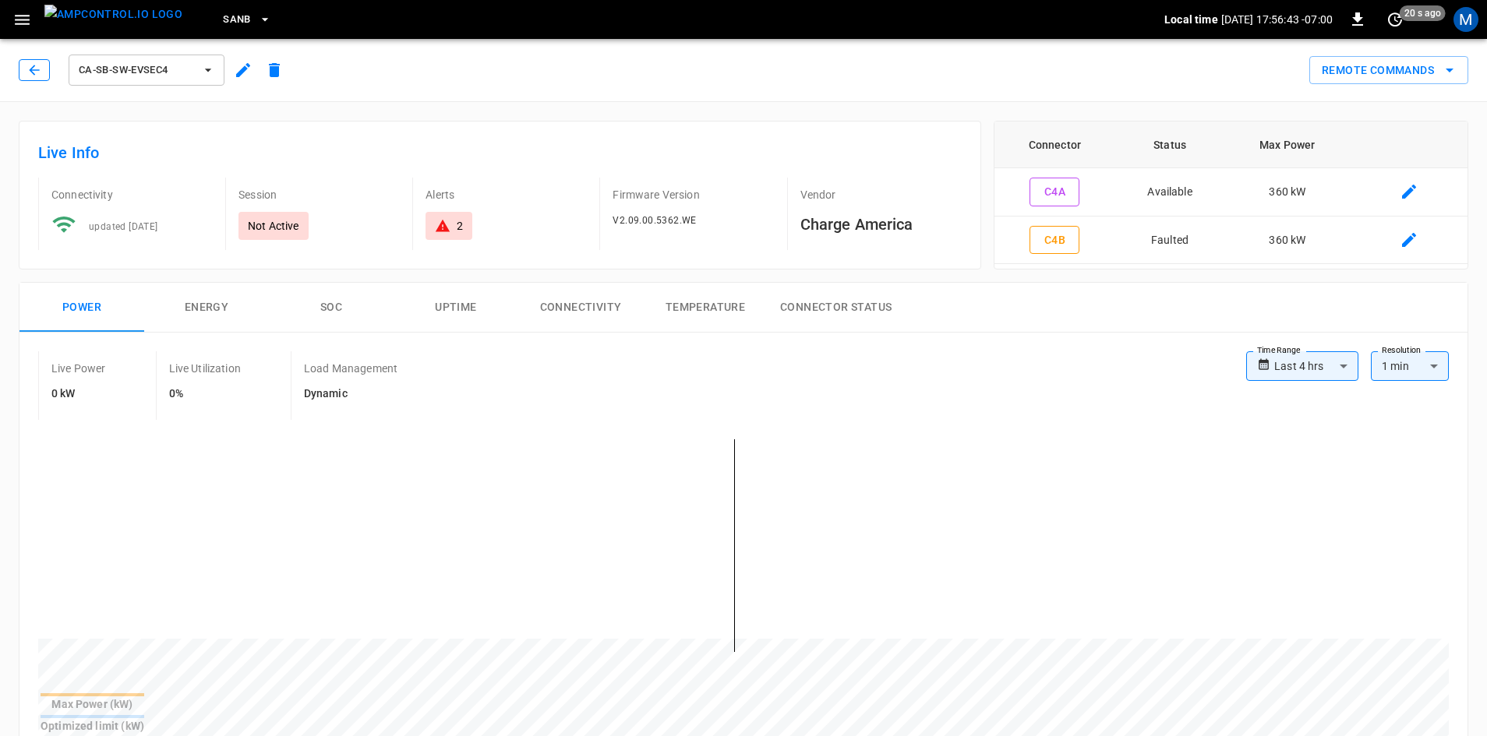
click at [31, 62] on button "button" at bounding box center [34, 70] width 31 height 22
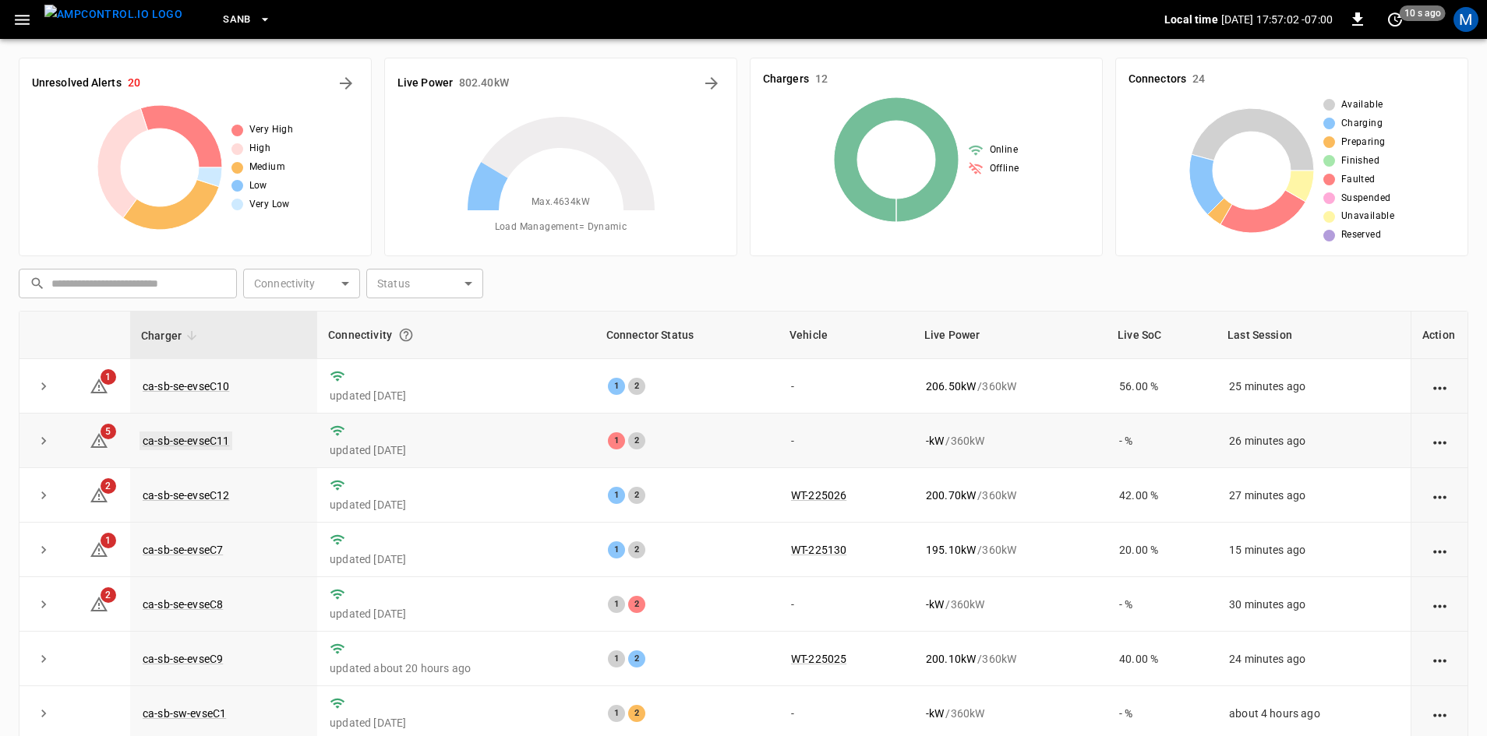
click at [214, 436] on link "ca-sb-se-evseC11" at bounding box center [185, 441] width 93 height 19
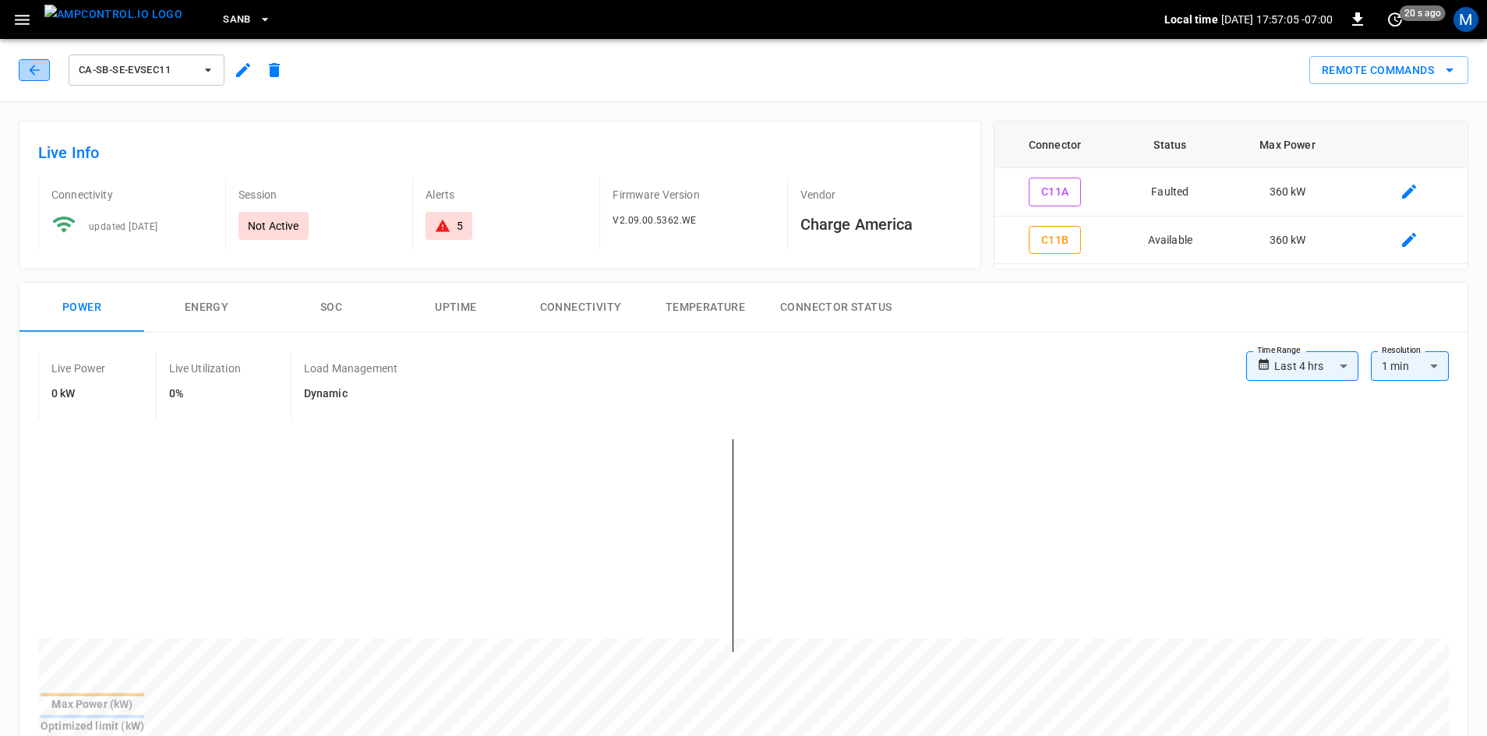
click at [35, 72] on icon "button" at bounding box center [34, 70] width 16 height 16
